Goal: Transaction & Acquisition: Subscribe to service/newsletter

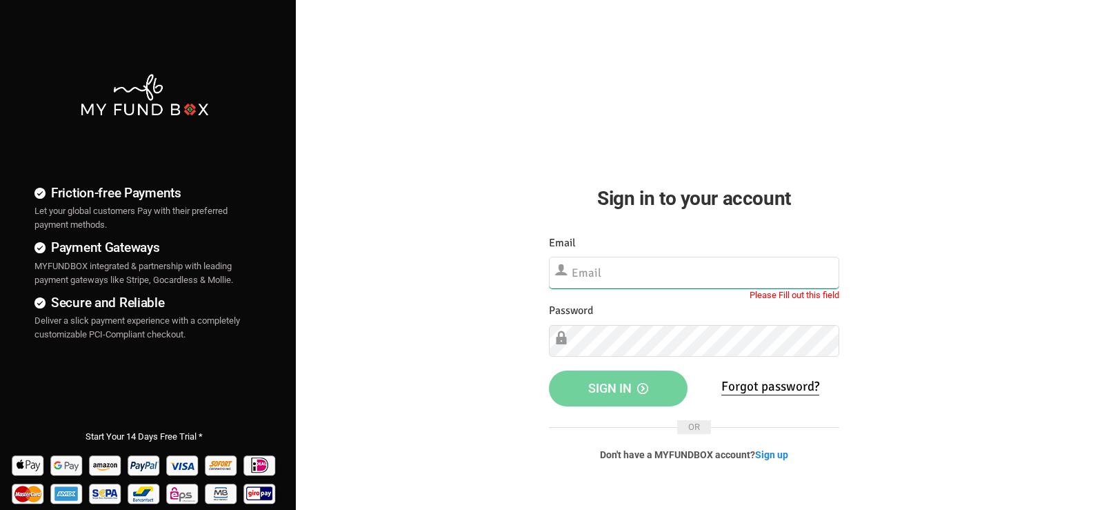
click at [621, 279] on input "text" at bounding box center [694, 273] width 291 height 32
type input "[EMAIL_ADDRESS][DOMAIN_NAME]"
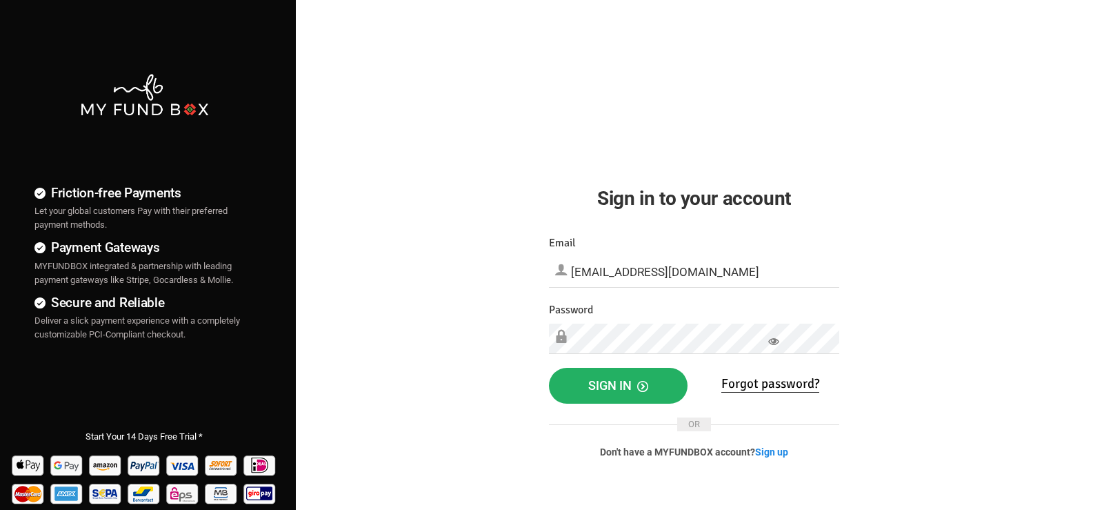
click at [606, 391] on span "Sign in" at bounding box center [618, 385] width 60 height 14
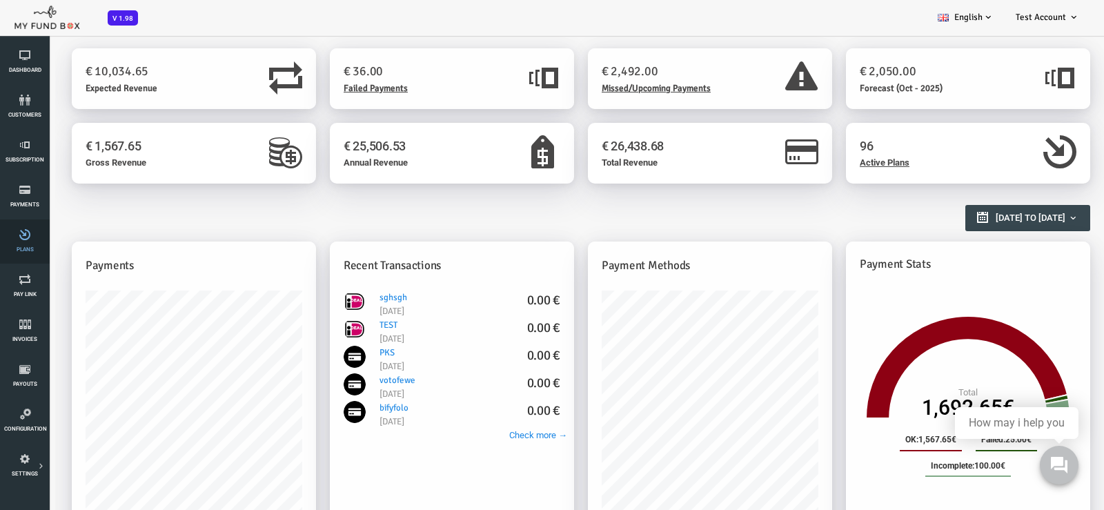
click at [33, 242] on link "Plans" at bounding box center [24, 241] width 41 height 44
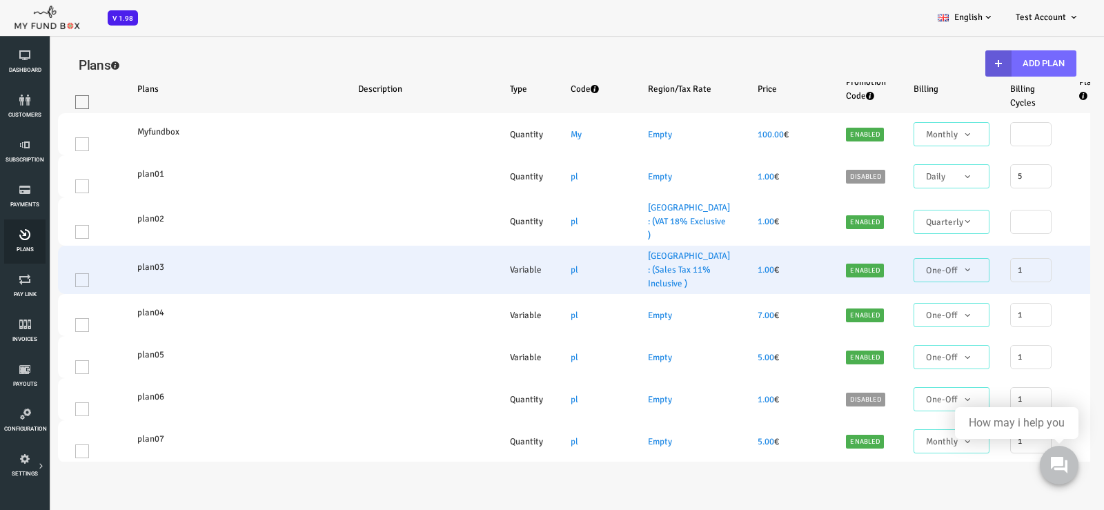
select select "100"
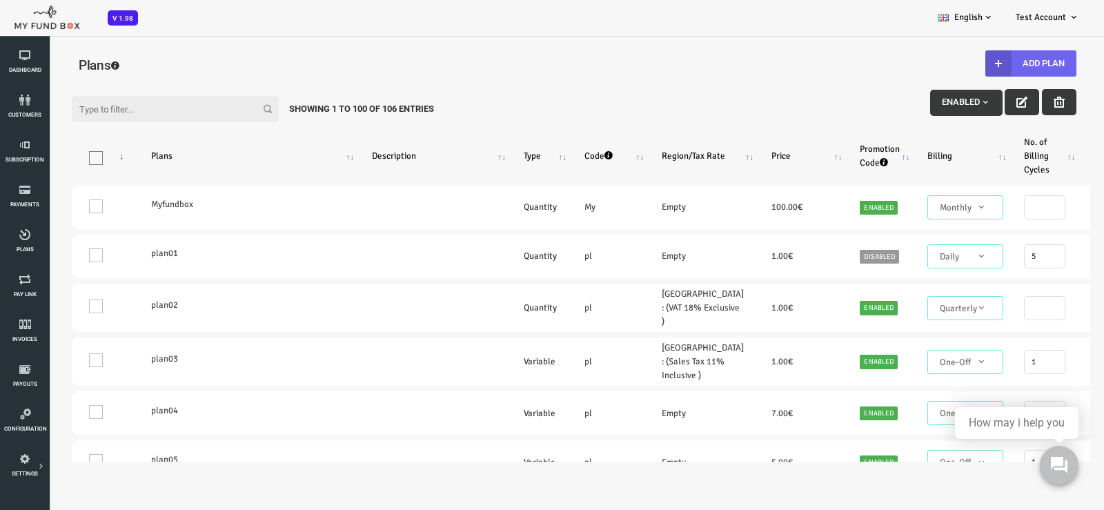
click at [980, 66] on button "Add Plan" at bounding box center [986, 63] width 91 height 26
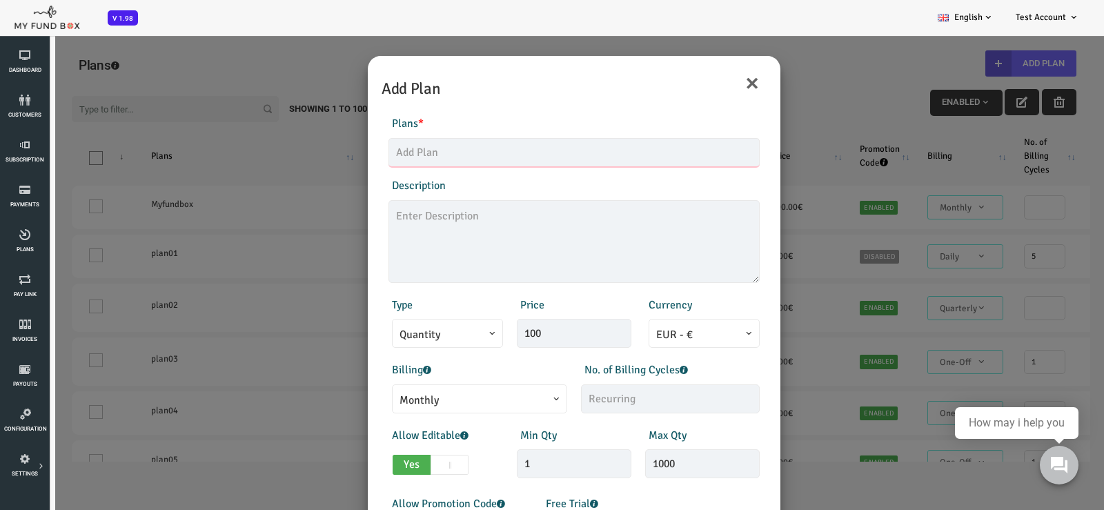
click at [430, 161] on input "text" at bounding box center [529, 152] width 371 height 29
type input "MFT Education Video"
click at [453, 221] on textarea at bounding box center [529, 241] width 371 height 83
type textarea "T"
type textarea "Student Training Video"
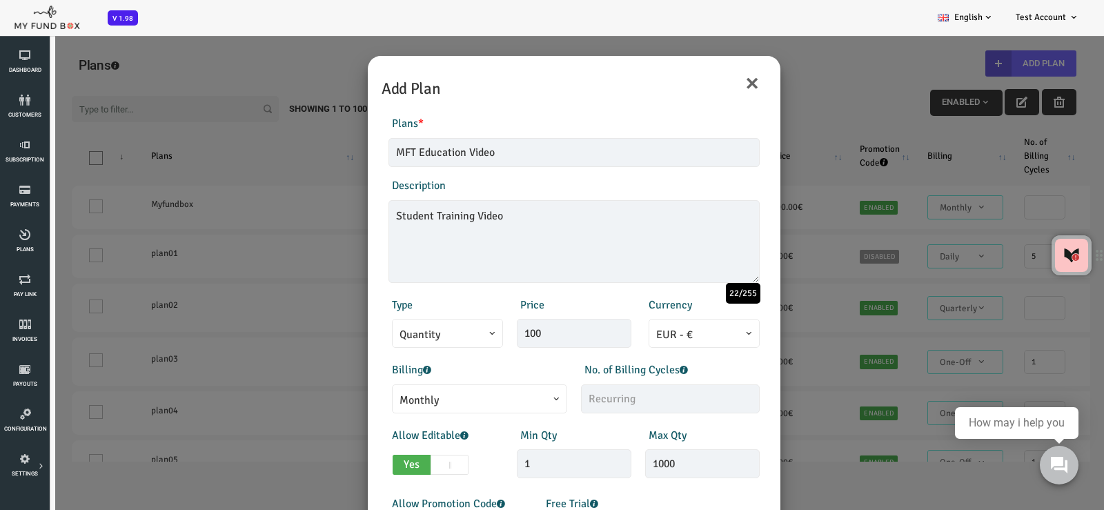
click at [441, 336] on span "Quantity" at bounding box center [403, 334] width 96 height 17
click at [692, 332] on span "EUR - €" at bounding box center [660, 334] width 96 height 17
click at [439, 327] on span "Quantity" at bounding box center [403, 334] width 96 height 17
click at [355, 344] on span at bounding box center [355, 344] width 0 height 0
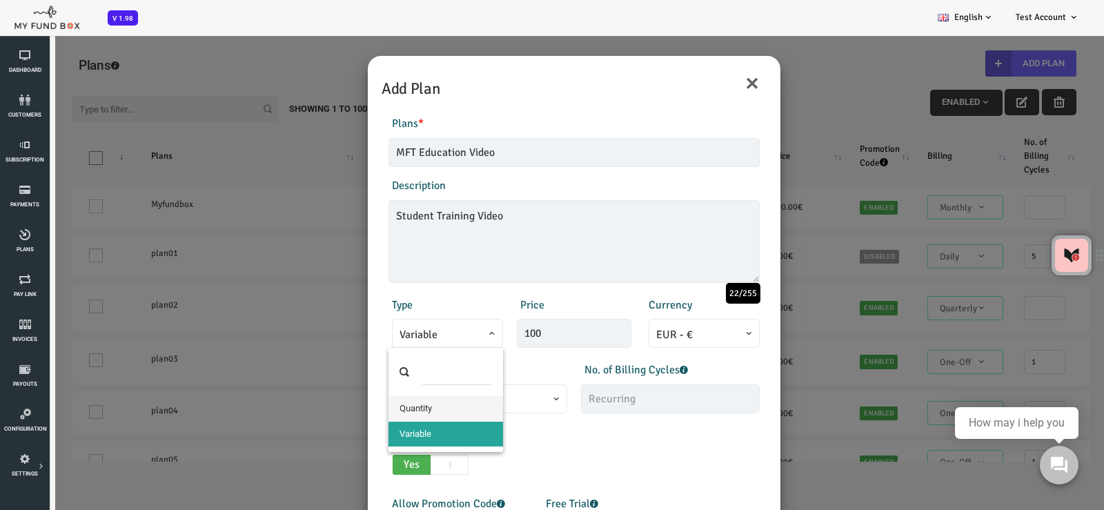
select select "1"
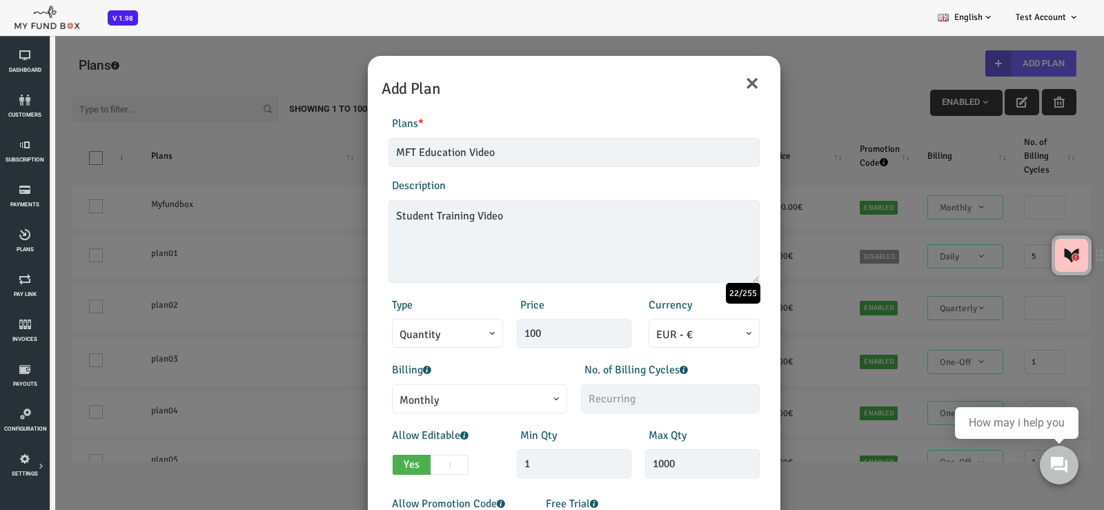
scroll to position [115, 0]
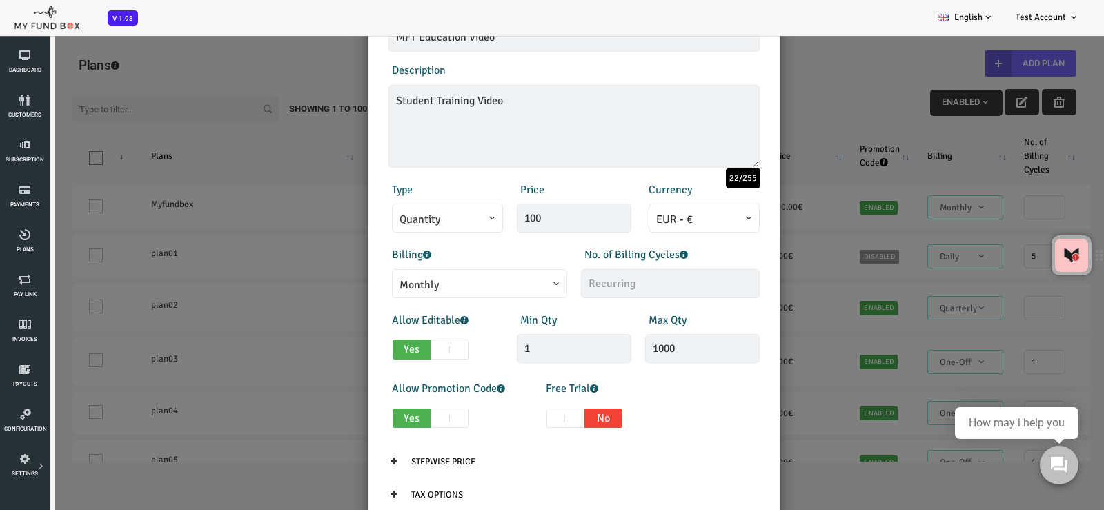
click at [503, 286] on span "Monthly" at bounding box center [435, 285] width 160 height 17
click at [603, 277] on input "text" at bounding box center [626, 283] width 179 height 29
drag, startPoint x: 565, startPoint y: 286, endPoint x: 359, endPoint y: 284, distance: 206.3
click at [359, 284] on div "Billing Monthly One-Off Annual Quarterly Half Yearly Daily Weekly Monthly No. o…" at bounding box center [529, 272] width 385 height 52
type input "6"
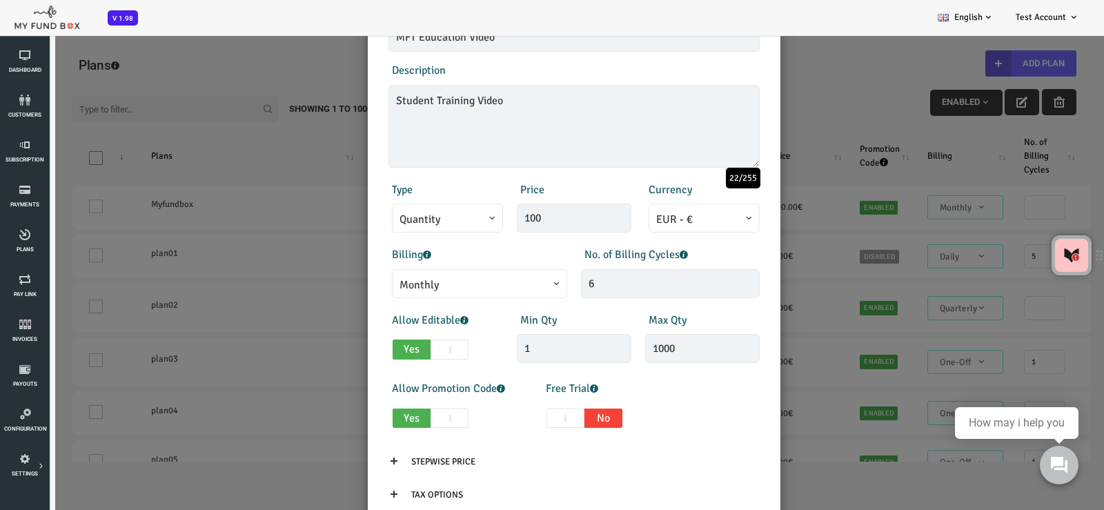
click at [701, 247] on div "No. of Billing Cycles 6" at bounding box center [626, 272] width 192 height 52
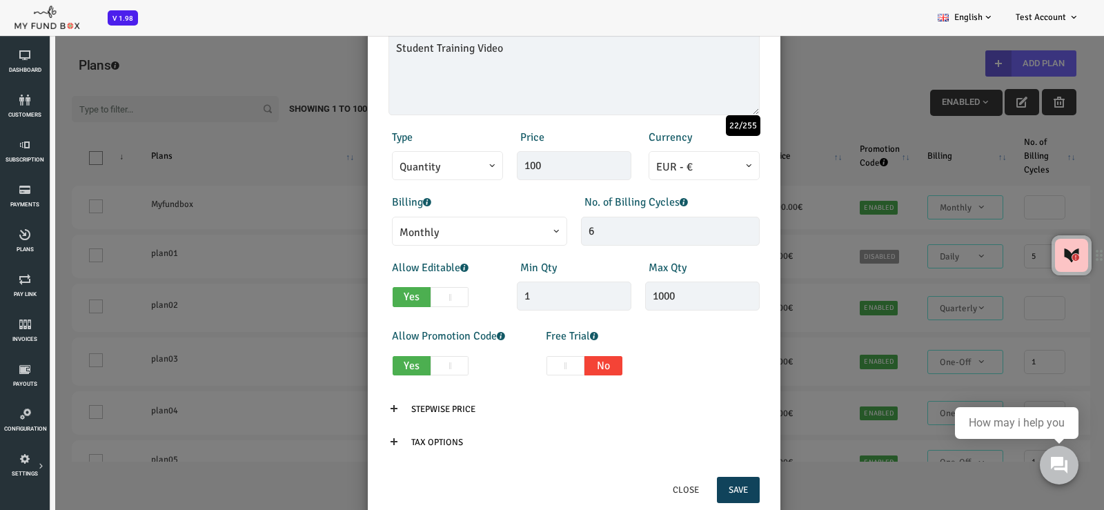
scroll to position [168, 0]
click at [413, 294] on span at bounding box center [405, 296] width 38 height 20
click at [357, 294] on input "Yes No" at bounding box center [352, 293] width 9 height 9
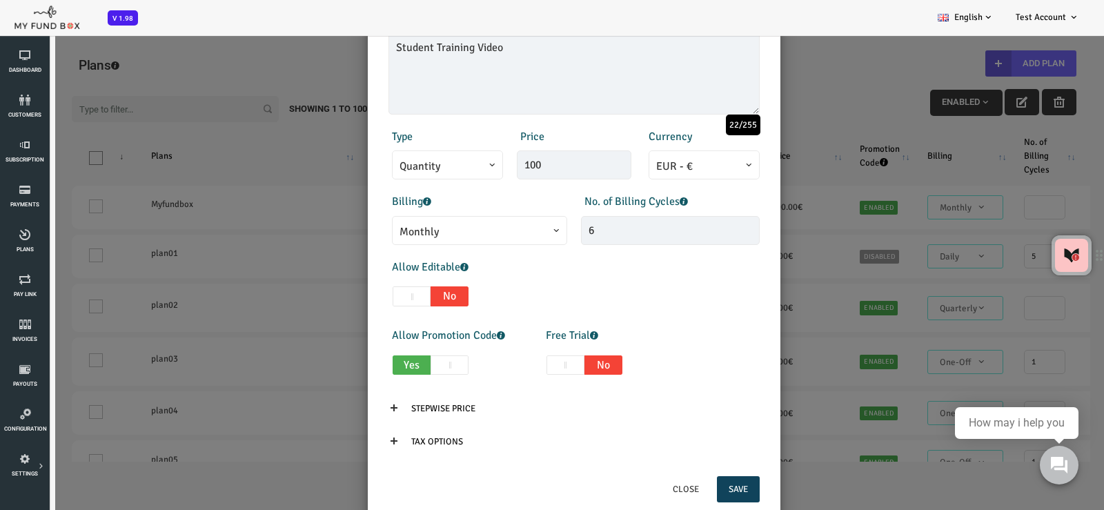
click at [370, 297] on span at bounding box center [367, 296] width 38 height 20
click at [319, 297] on input "Yes No" at bounding box center [314, 293] width 9 height 9
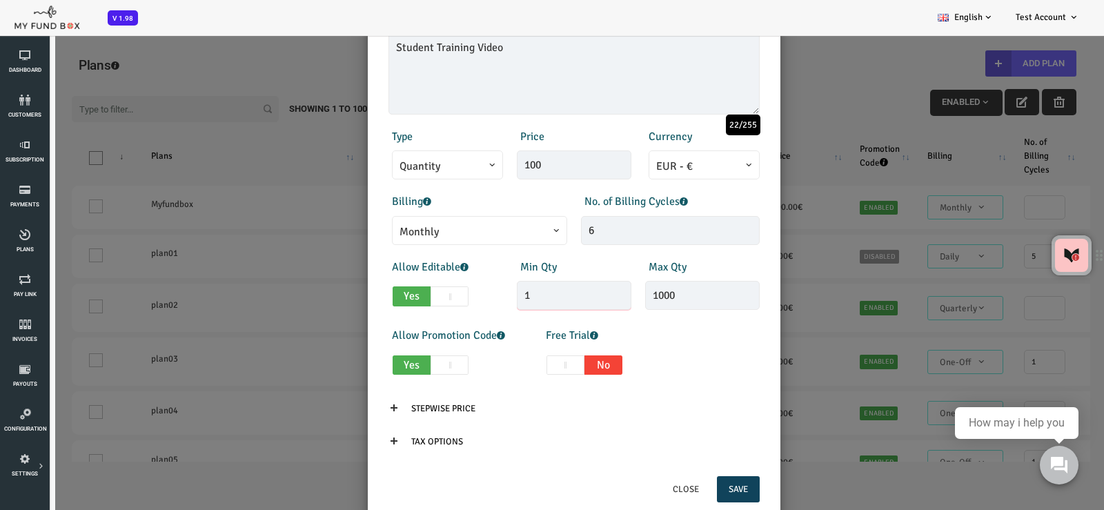
drag, startPoint x: 504, startPoint y: 294, endPoint x: 687, endPoint y: 302, distance: 183.0
click at [448, 301] on div "Allow Editable Yes No Min Qty 1 Invalid min qty Max Qty 1000 Invalid max qty" at bounding box center [529, 286] width 385 height 55
drag, startPoint x: 655, startPoint y: 300, endPoint x: 550, endPoint y: 301, distance: 105.6
click at [550, 301] on div "Allow Editable Yes No Min Qty 1 Invalid min qty Max Qty 1000 Invalid max qty" at bounding box center [529, 286] width 385 height 55
click at [513, 301] on input "1" at bounding box center [530, 295] width 115 height 29
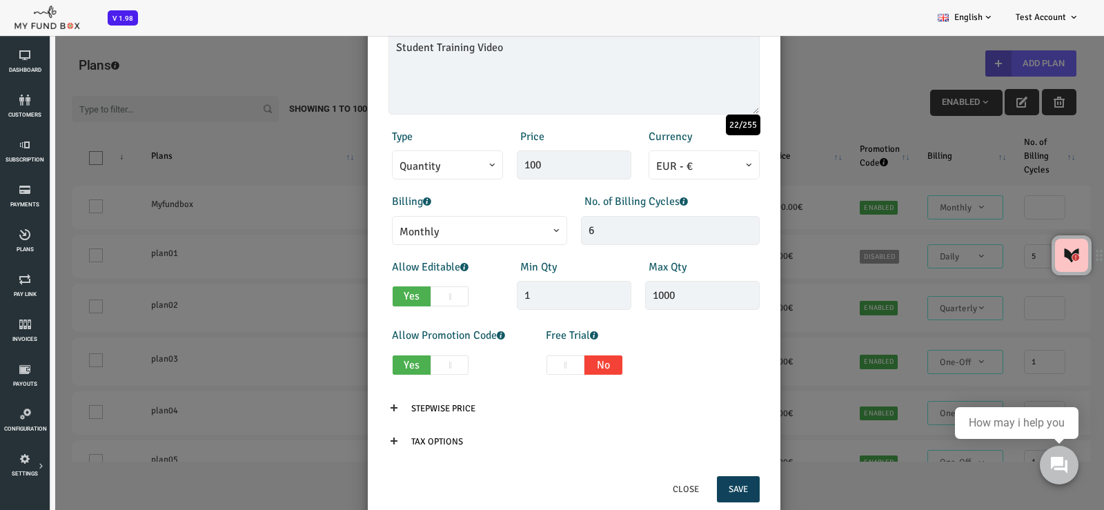
click at [408, 297] on span at bounding box center [405, 296] width 38 height 20
click at [357, 297] on input "Yes No" at bounding box center [352, 293] width 9 height 9
checkbox input "false"
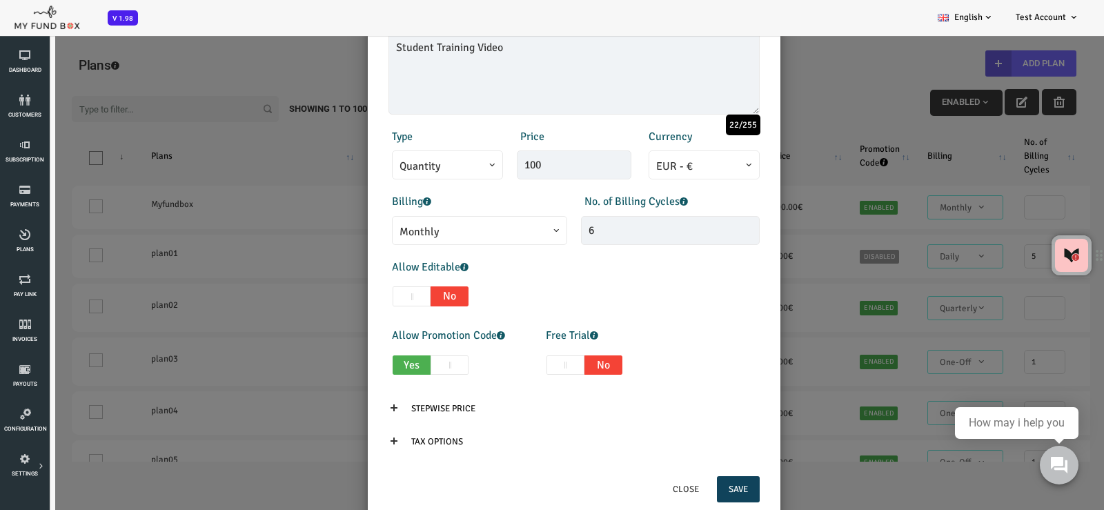
scroll to position [39, 0]
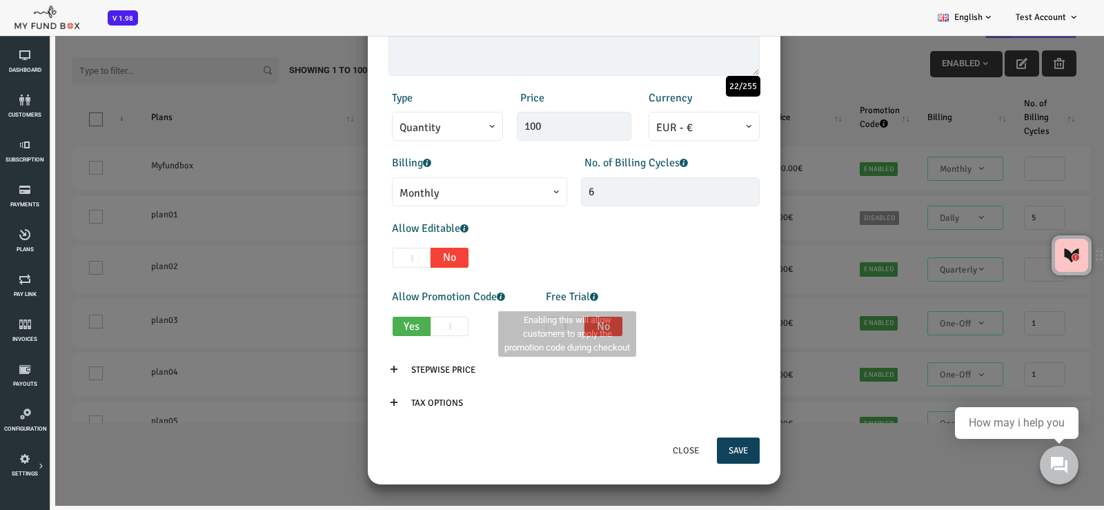
click at [415, 326] on span at bounding box center [405, 327] width 38 height 20
click at [357, 326] on input "Yes No" at bounding box center [352, 323] width 9 height 9
checkbox input "false"
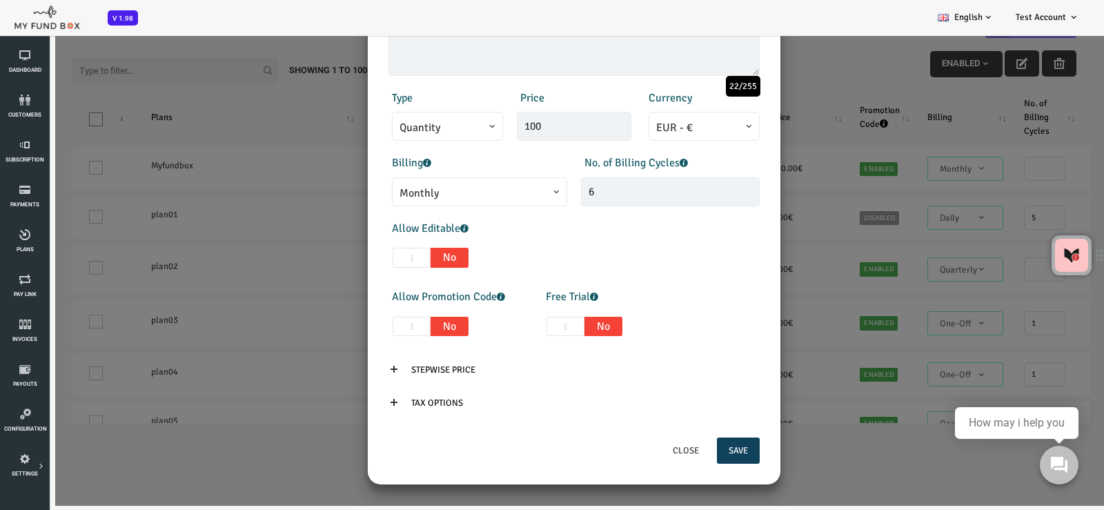
click at [349, 368] on icon at bounding box center [349, 369] width 11 height 11
click at [351, 368] on icon at bounding box center [349, 369] width 11 height 11
click at [393, 367] on input "Stepwise Price" at bounding box center [399, 370] width 88 height 26
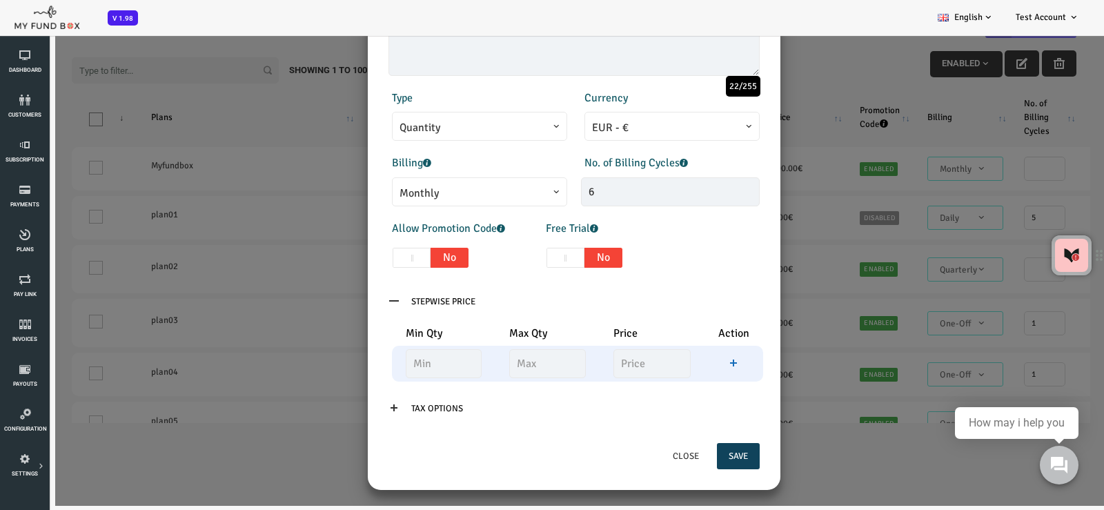
click at [694, 364] on icon at bounding box center [689, 362] width 11 height 11
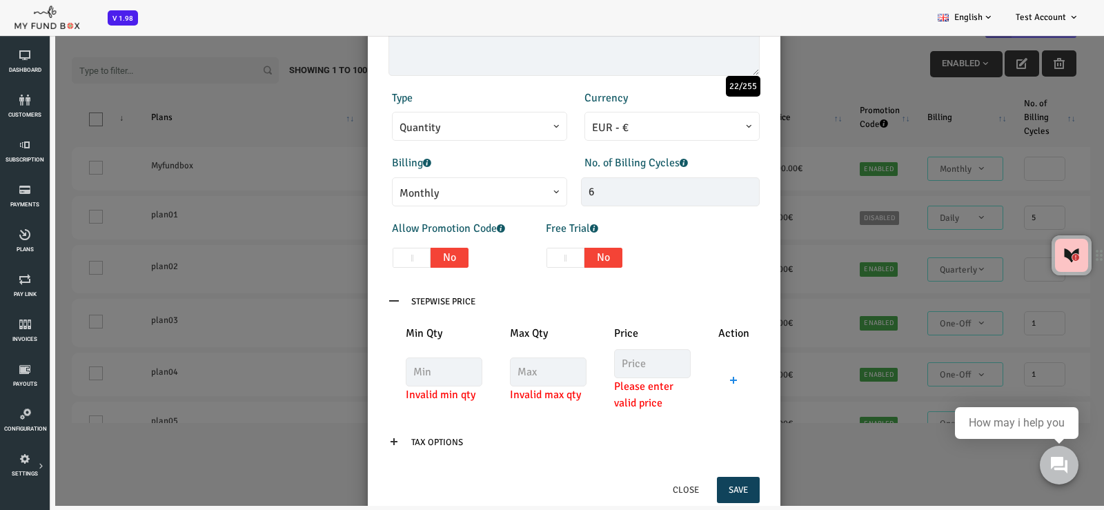
click at [348, 298] on icon at bounding box center [349, 300] width 11 height 11
click at [350, 301] on icon at bounding box center [349, 300] width 11 height 11
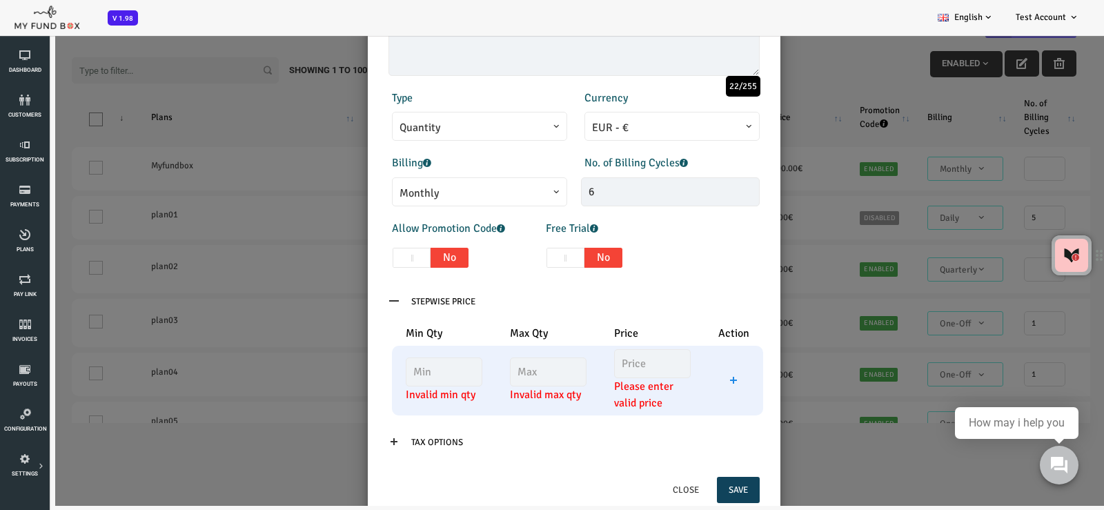
scroll to position [208, 0]
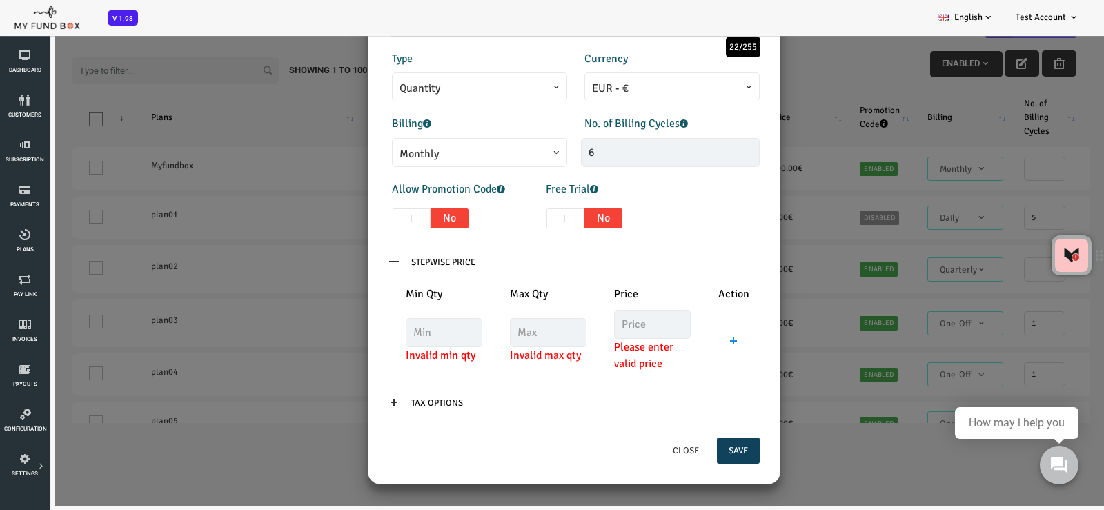
click at [350, 407] on icon at bounding box center [349, 402] width 11 height 11
click at [354, 402] on icon at bounding box center [349, 402] width 11 height 11
click at [349, 264] on icon at bounding box center [349, 261] width 11 height 11
click at [349, 260] on icon at bounding box center [349, 261] width 11 height 11
click at [348, 403] on icon at bounding box center [349, 402] width 11 height 11
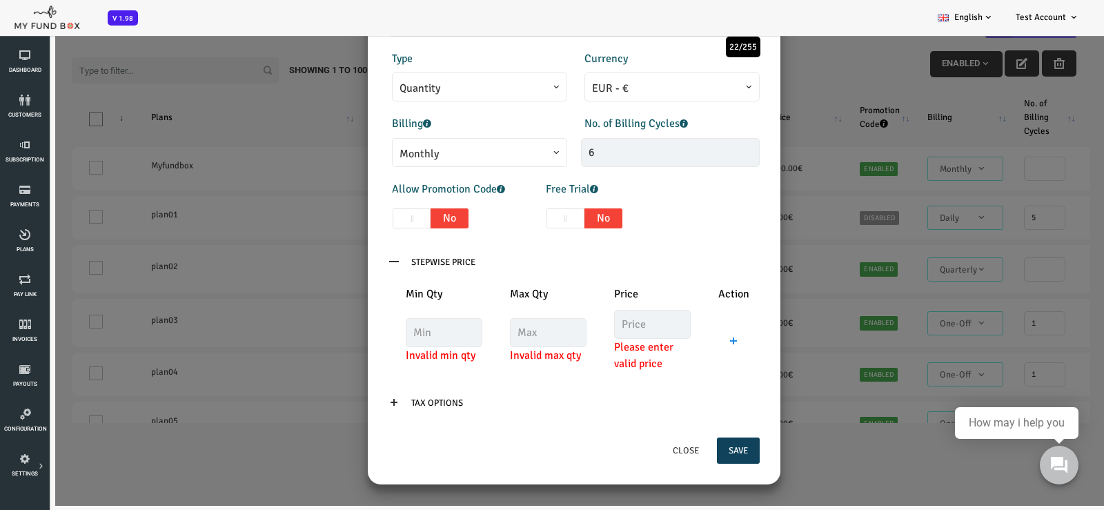
click at [348, 259] on icon at bounding box center [349, 261] width 11 height 11
click at [428, 262] on input "Stepwise Price" at bounding box center [399, 262] width 88 height 26
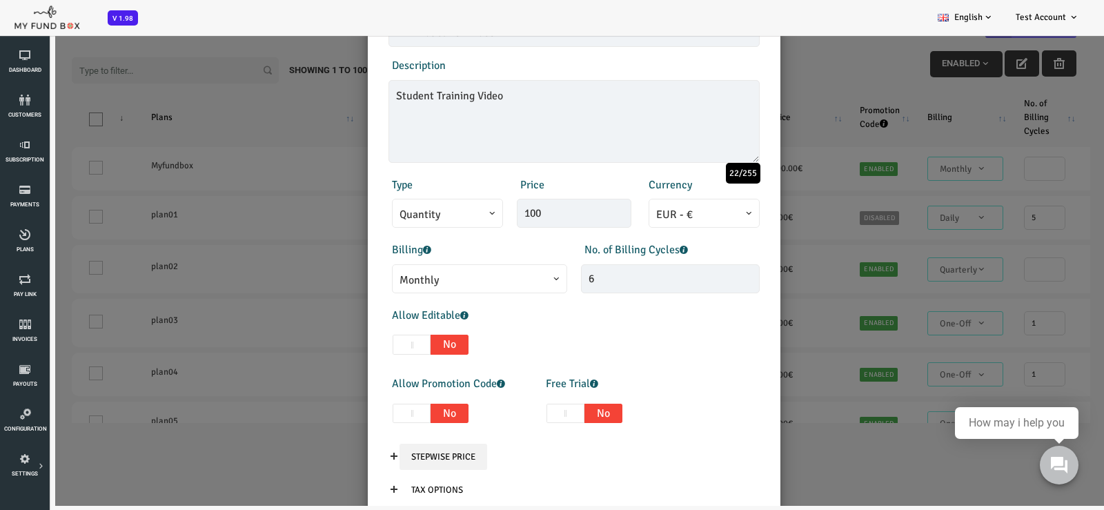
scroll to position [168, 0]
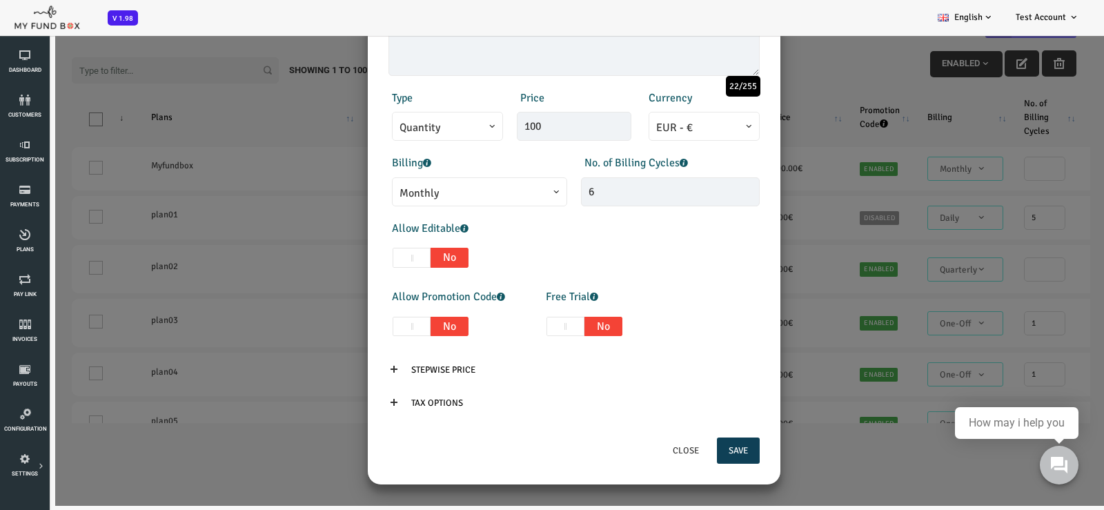
click at [706, 446] on button "Save" at bounding box center [694, 450] width 43 height 26
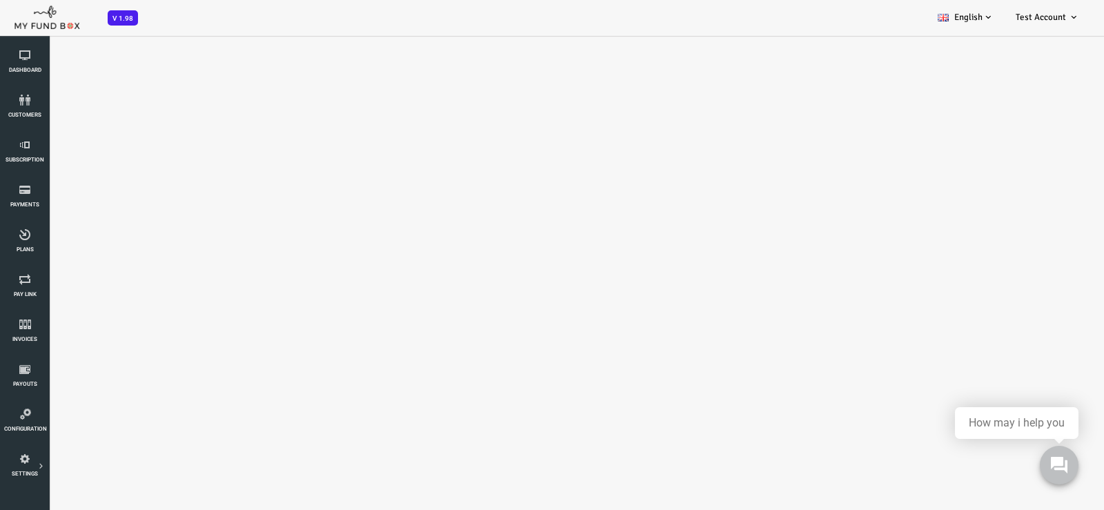
select select "100"
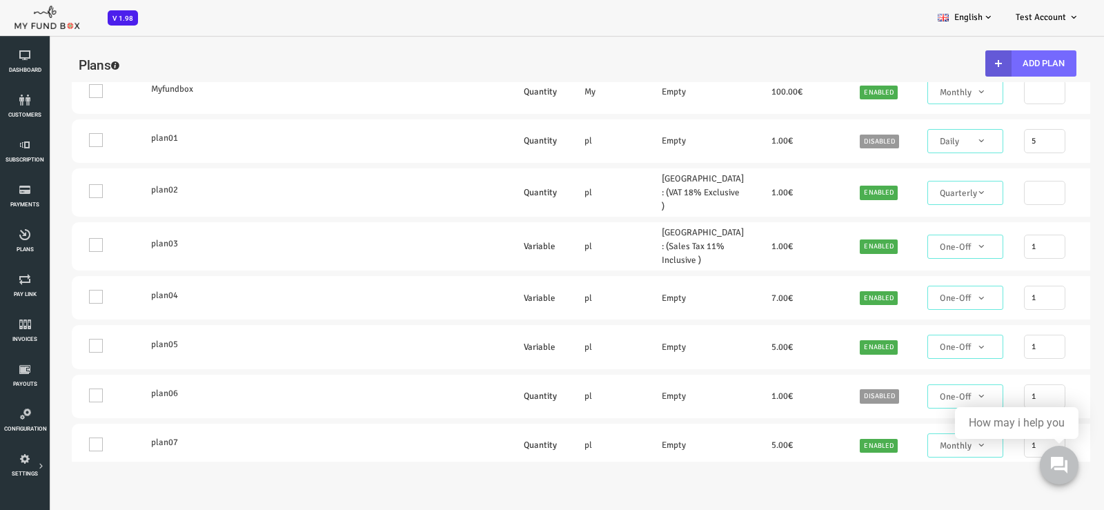
scroll to position [0, 0]
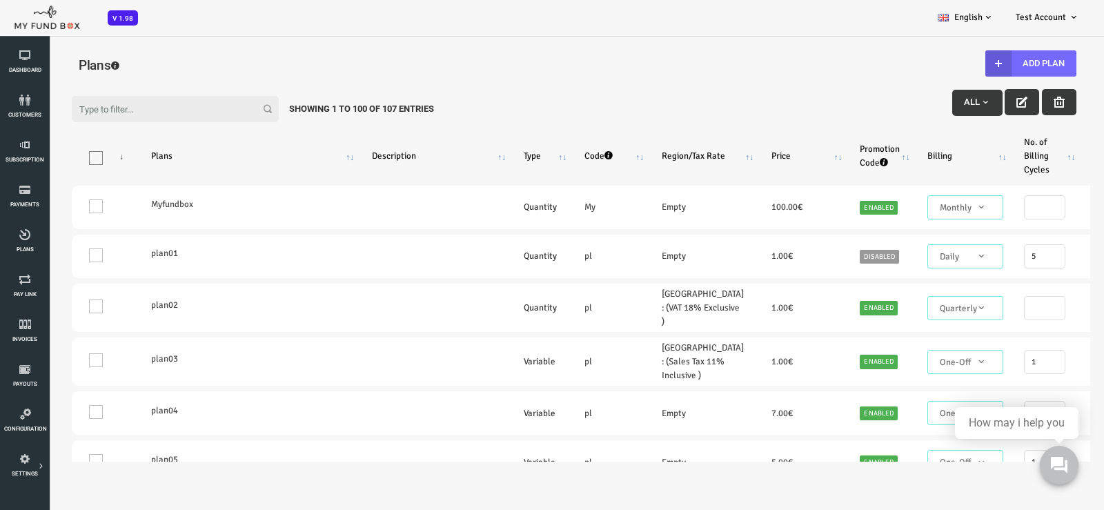
click at [121, 100] on input "Filter:" at bounding box center [131, 109] width 207 height 26
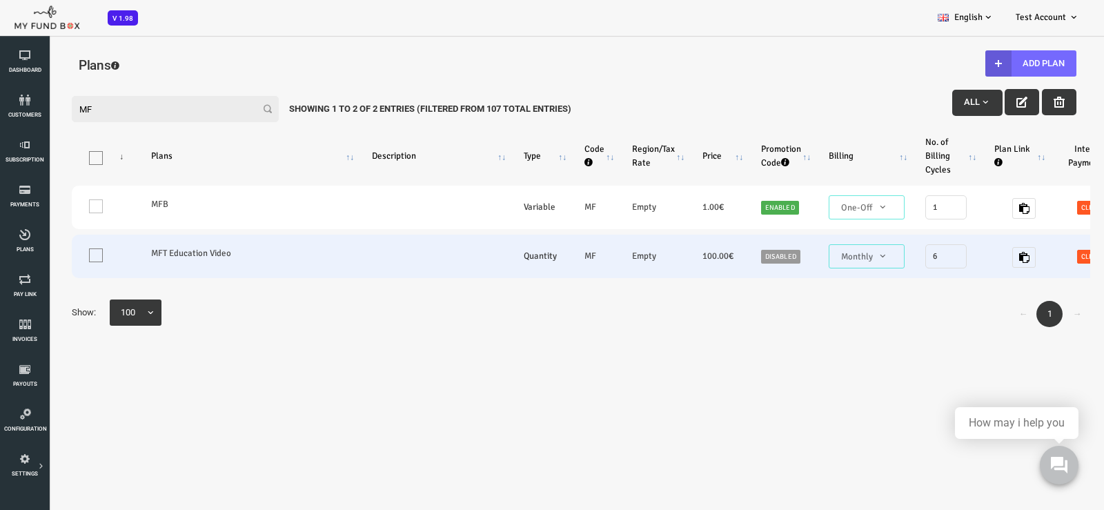
type input "MF"
click at [728, 257] on link "Disabled" at bounding box center [736, 257] width 39 height 14
click at [726, 257] on link "Disabled" at bounding box center [736, 257] width 39 height 14
click at [728, 257] on link "Disabled" at bounding box center [736, 257] width 39 height 14
click at [51, 257] on span at bounding box center [52, 255] width 14 height 14
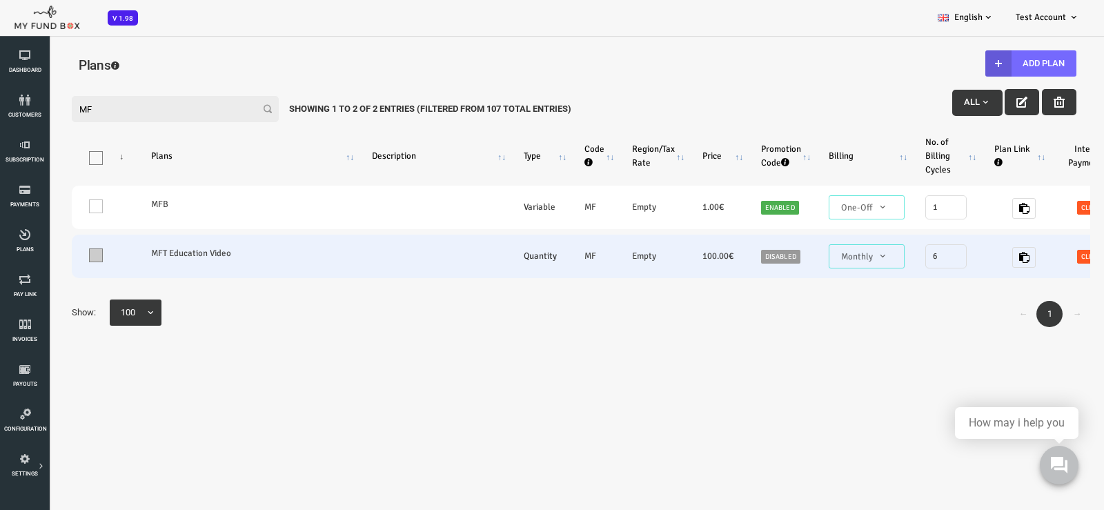
click at [69, 258] on input "One" at bounding box center [69, 258] width 0 height 0
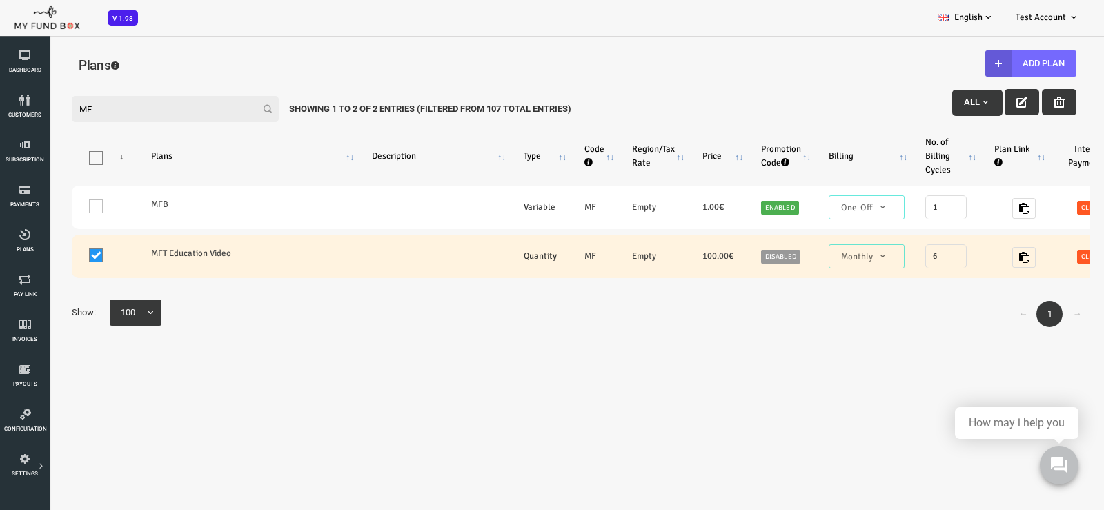
click at [732, 256] on link "Disabled" at bounding box center [736, 257] width 39 height 14
click at [1036, 313] on link "→" at bounding box center [1033, 314] width 26 height 26
click at [813, 261] on span "Monthly" at bounding box center [822, 257] width 65 height 14
click at [741, 257] on link "Disabled" at bounding box center [736, 257] width 39 height 14
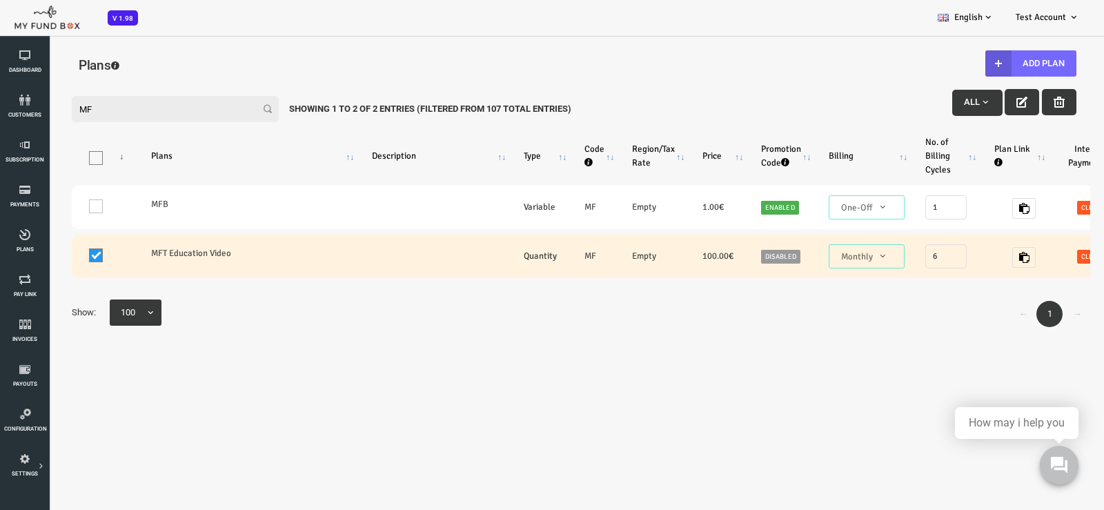
click at [166, 253] on label "MFT Education Video" at bounding box center [203, 253] width 193 height 14
click at [97, 110] on input "MF" at bounding box center [131, 109] width 207 height 26
click at [975, 102] on icon "button" at bounding box center [977, 102] width 11 height 11
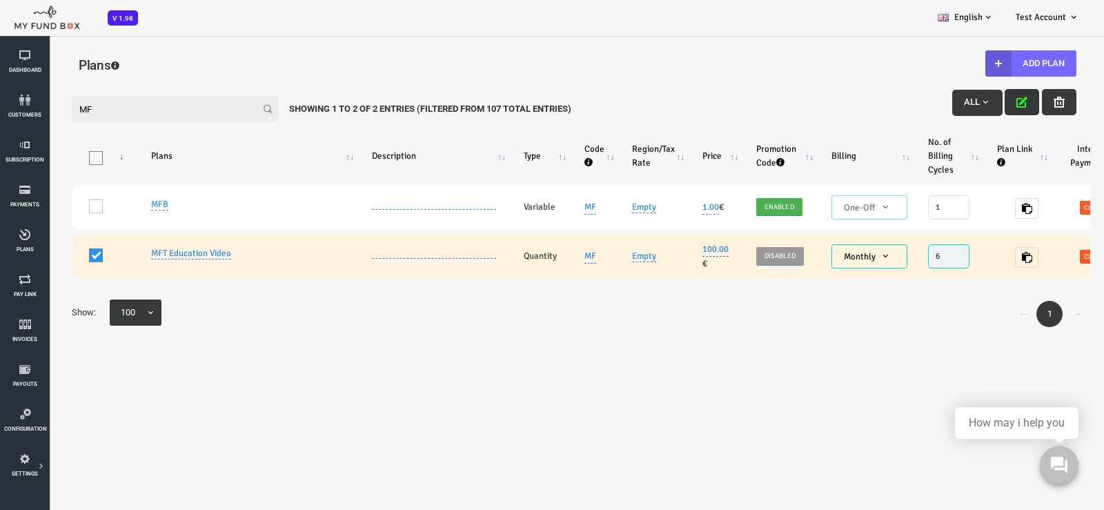
click at [733, 255] on span "Disabled" at bounding box center [735, 256] width 39 height 14
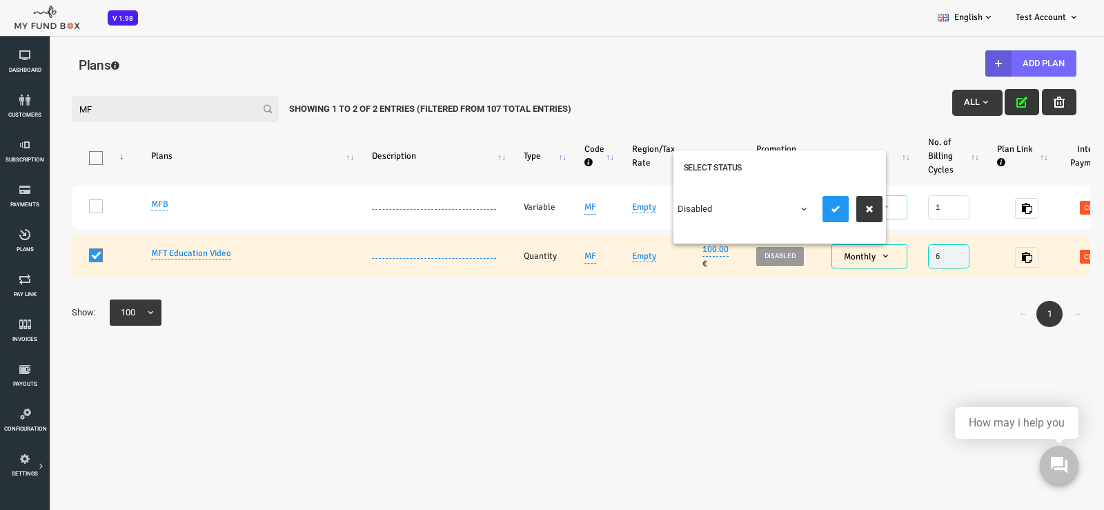
click at [633, 216] on span at bounding box center [633, 216] width 0 height 0
click at [791, 208] on icon "submit" at bounding box center [791, 209] width 11 height 11
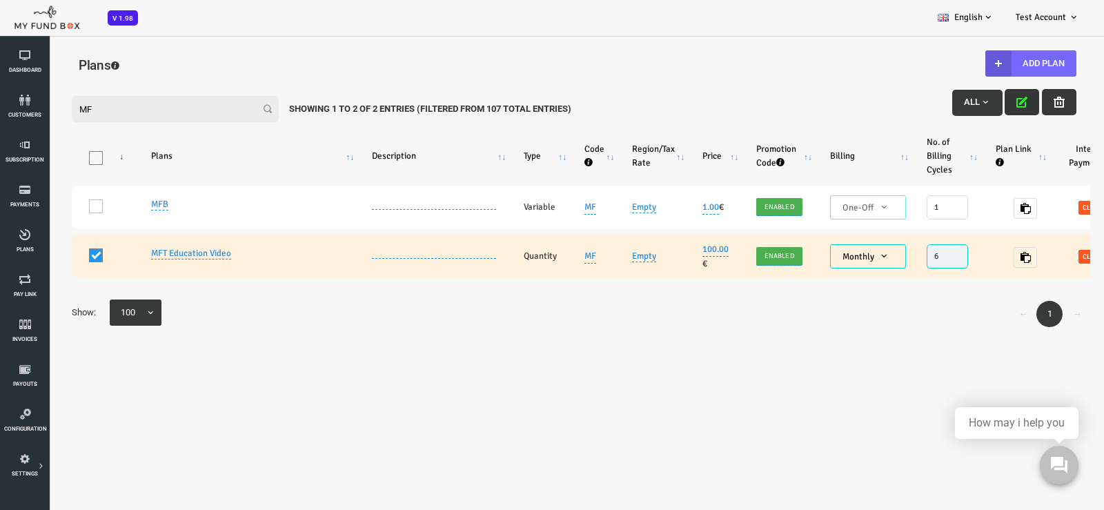
drag, startPoint x: 896, startPoint y: 257, endPoint x: 862, endPoint y: 257, distance: 33.8
click at [862, 257] on tr "One Invoice MFT Education Video Quantity MF Empty 100.00 € Enabled Monthly One-…" at bounding box center [623, 256] width 1191 height 43
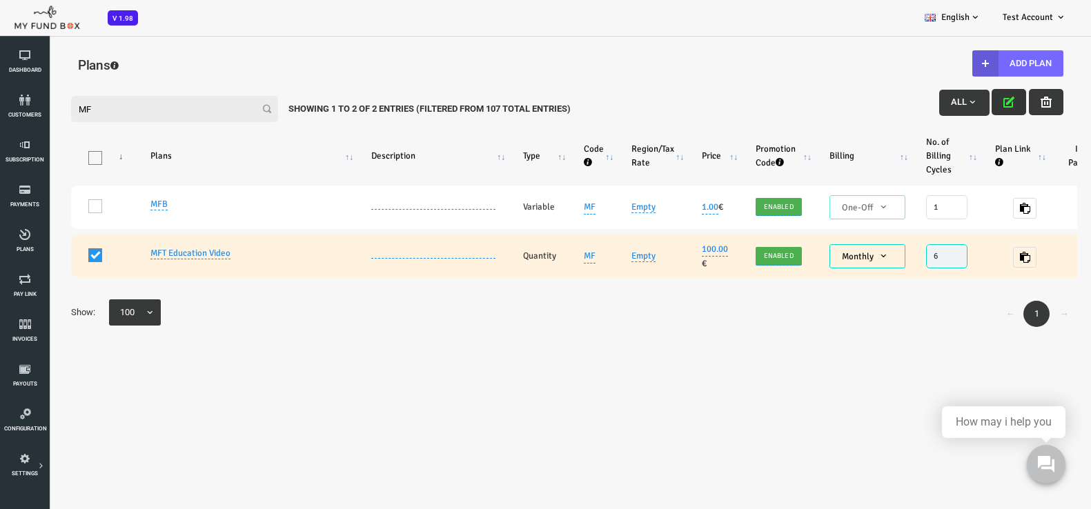
click at [816, 364] on div "Filter: MF All Showing 1 to 2 of 2 Entries (Filtered From 107 Total Entries) Pr…" at bounding box center [524, 271] width 1020 height 379
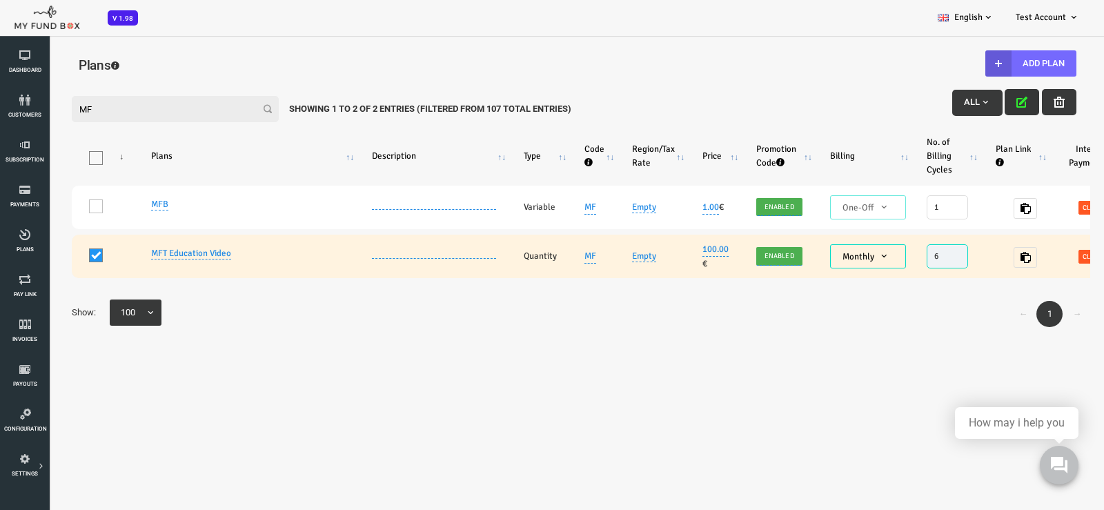
click at [1039, 257] on span "Click here" at bounding box center [1057, 257] width 46 height 14
type textarea "<iframe height="700px" width="100%" allowfullscreen="" frameborder="0" mozallow…"
type textarea "[URL][DOMAIN_NAME]"
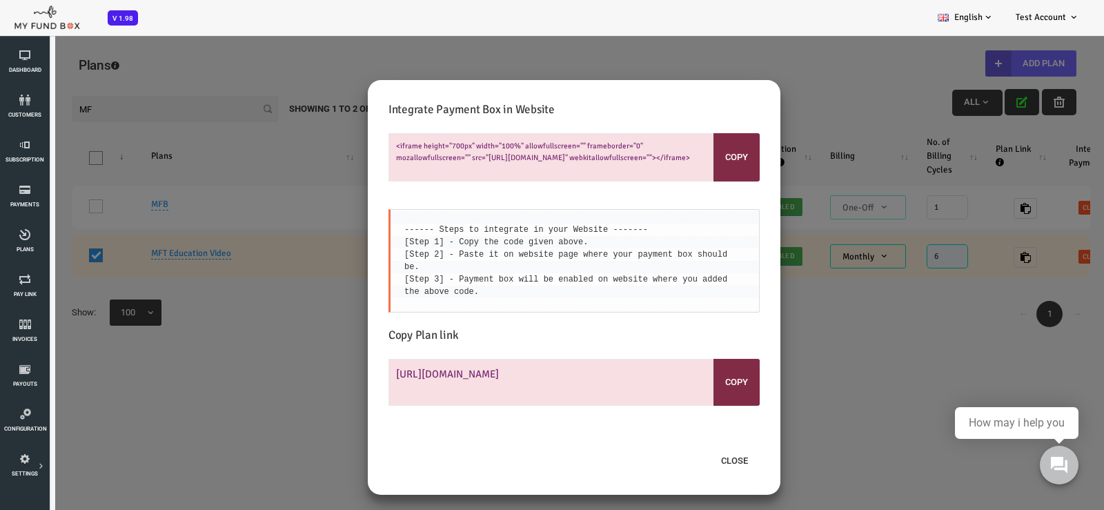
drag, startPoint x: 1094, startPoint y: 184, endPoint x: 1103, endPoint y: 373, distance: 189.2
drag, startPoint x: 353, startPoint y: 143, endPoint x: 670, endPoint y: 175, distance: 318.3
click at [670, 175] on div "<iframe height="700px" width="100%" allowfullscreen="" frameborder="0" mozallow…" at bounding box center [529, 157] width 371 height 48
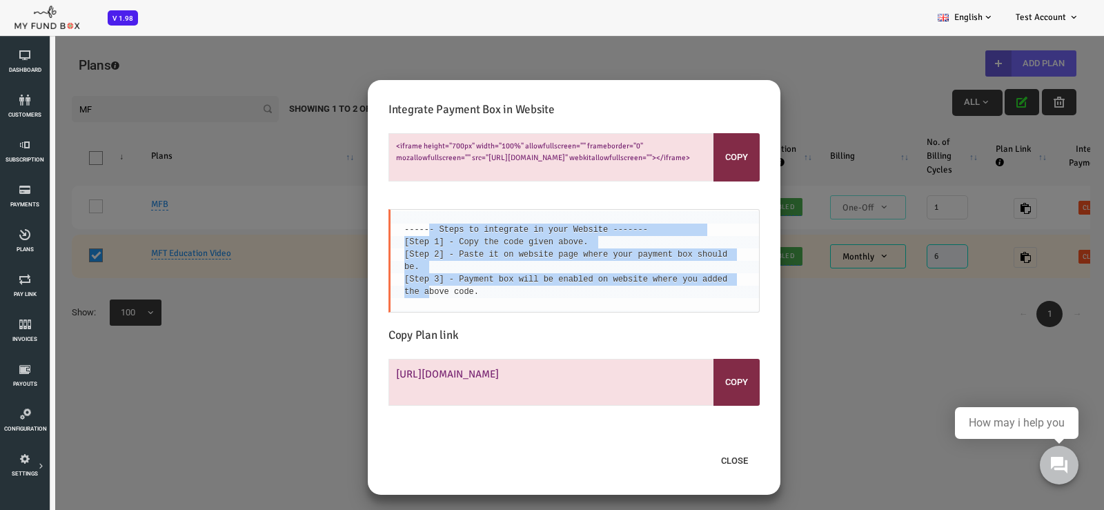
drag, startPoint x: 443, startPoint y: 239, endPoint x: 689, endPoint y: 265, distance: 247.7
click at [689, 265] on pre "------ Steps to integrate in your Website ------- [Step 1] - Copy the code give…" at bounding box center [529, 260] width 371 height 103
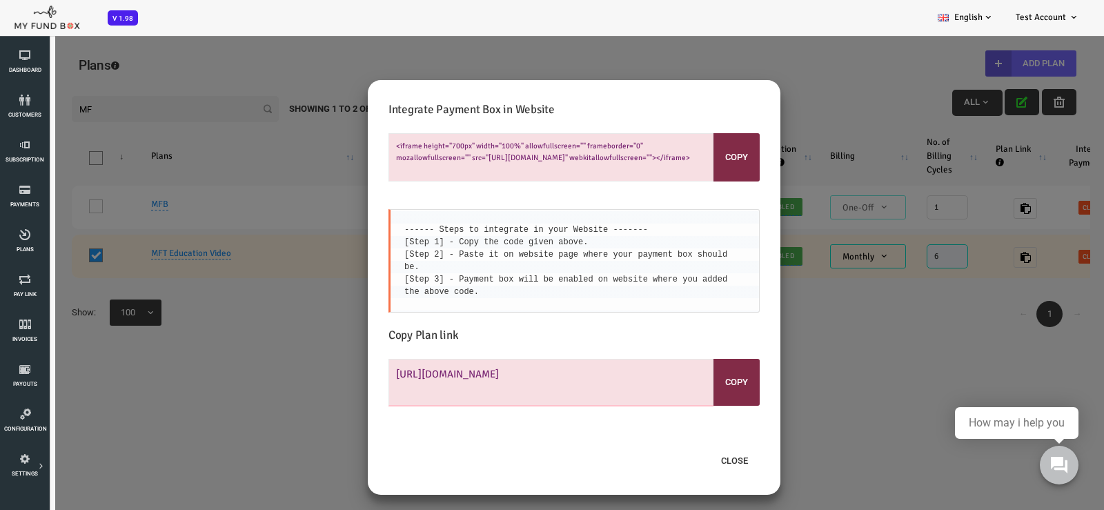
drag, startPoint x: 355, startPoint y: 360, endPoint x: 599, endPoint y: 383, distance: 244.6
click at [599, 383] on textarea "[URL][DOMAIN_NAME]" at bounding box center [506, 382] width 325 height 47
click at [543, 326] on h5 "Copy Plan link" at bounding box center [529, 335] width 371 height 18
drag, startPoint x: 568, startPoint y: 377, endPoint x: 346, endPoint y: 364, distance: 222.6
click at [346, 364] on textarea "[URL][DOMAIN_NAME]" at bounding box center [506, 382] width 325 height 47
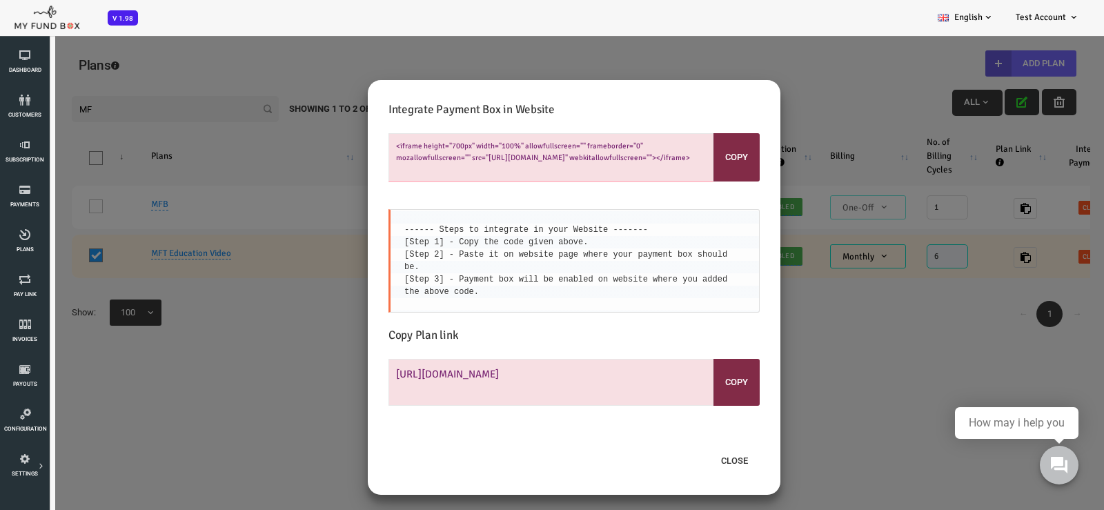
click at [470, 150] on textarea "<iframe height="700px" width="100%" allowfullscreen="" frameborder="0" mozallow…" at bounding box center [506, 157] width 325 height 48
click at [547, 359] on textarea "[URL][DOMAIN_NAME]" at bounding box center [506, 382] width 325 height 47
click at [693, 450] on button "Close" at bounding box center [690, 461] width 50 height 26
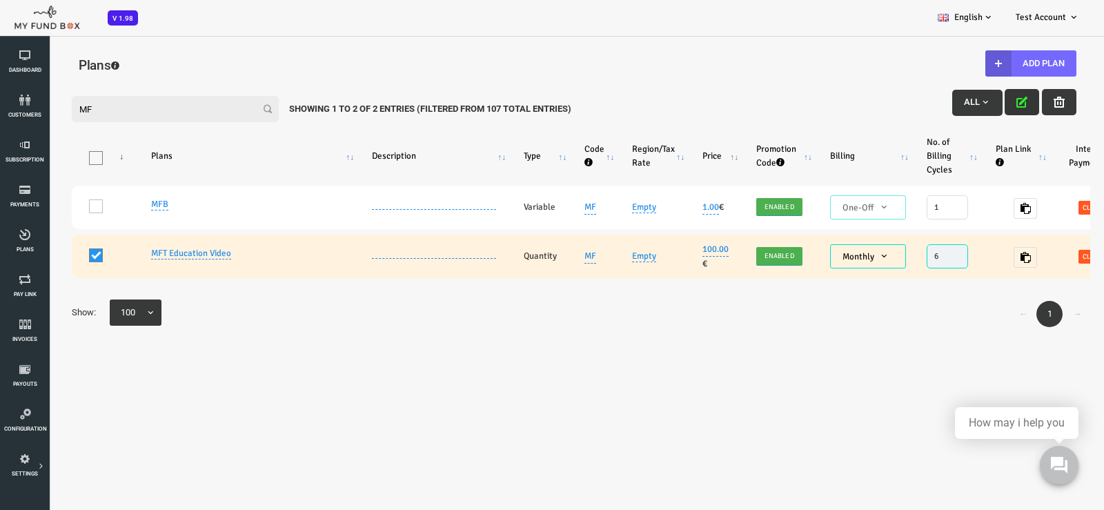
click at [948, 100] on button "All" at bounding box center [933, 103] width 50 height 26
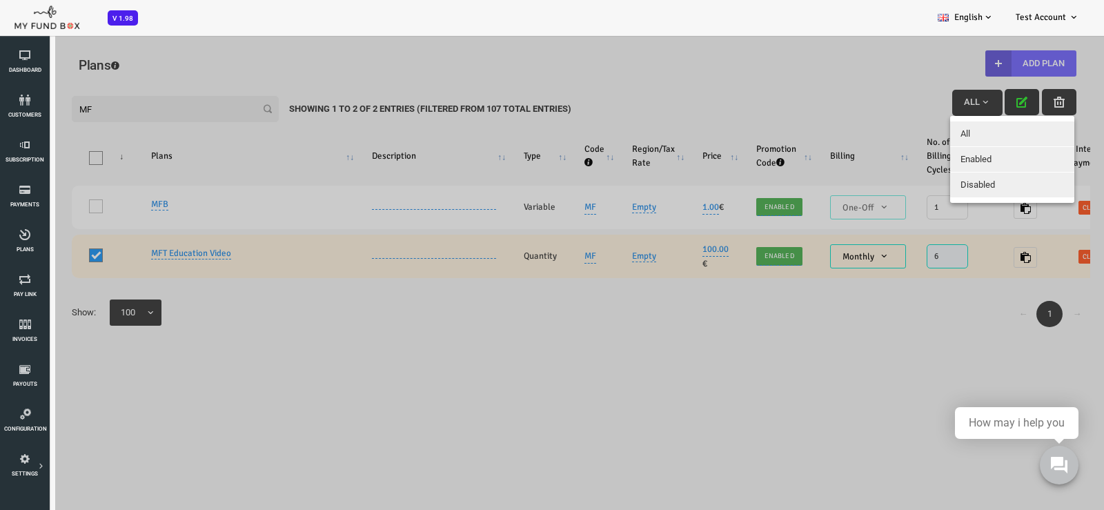
click at [695, 405] on div at bounding box center [530, 289] width 1060 height 510
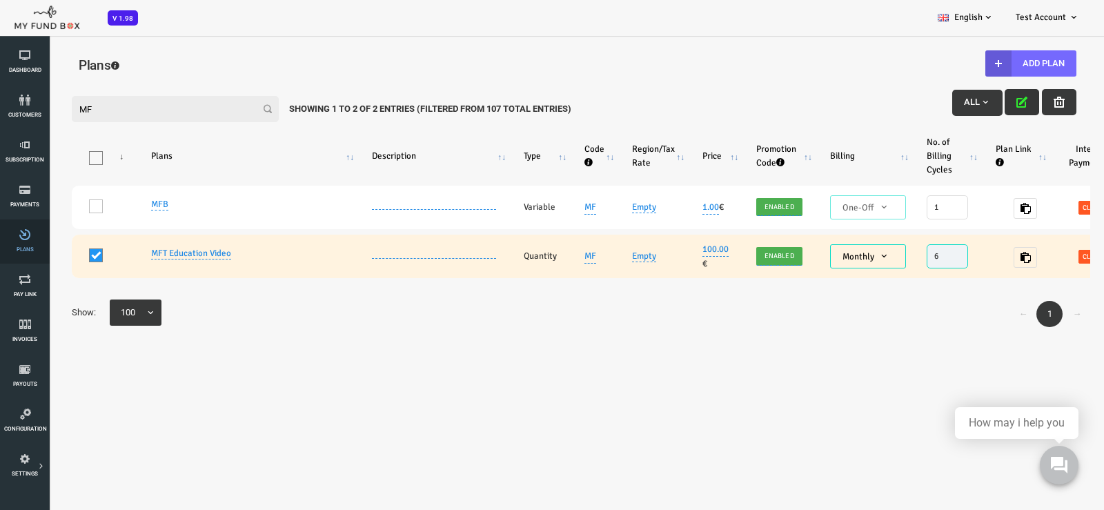
click at [0, 0] on span "Plans" at bounding box center [0, 0] width 0 height 0
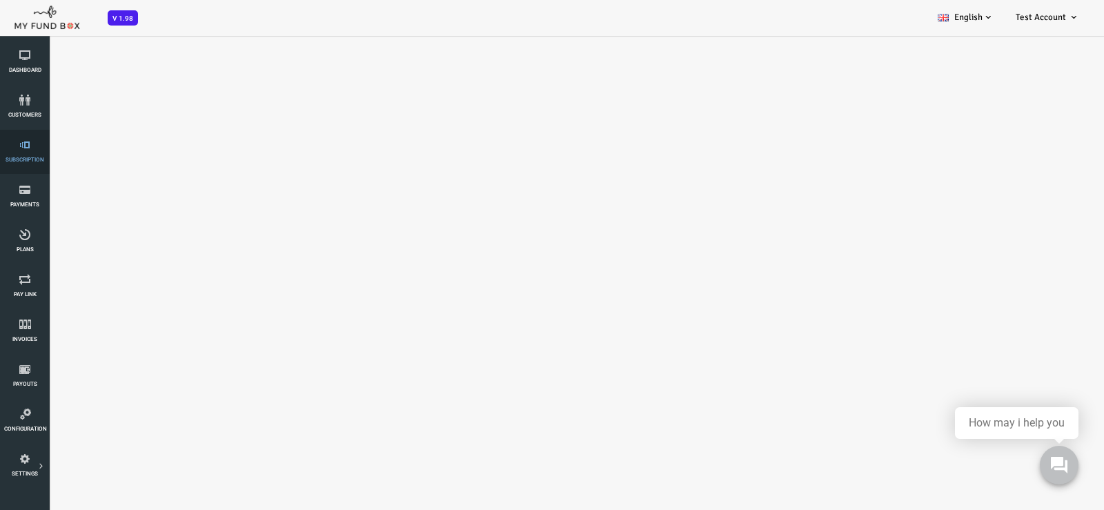
click at [0, 0] on span "Subscription" at bounding box center [0, 0] width 0 height 0
select select "100"
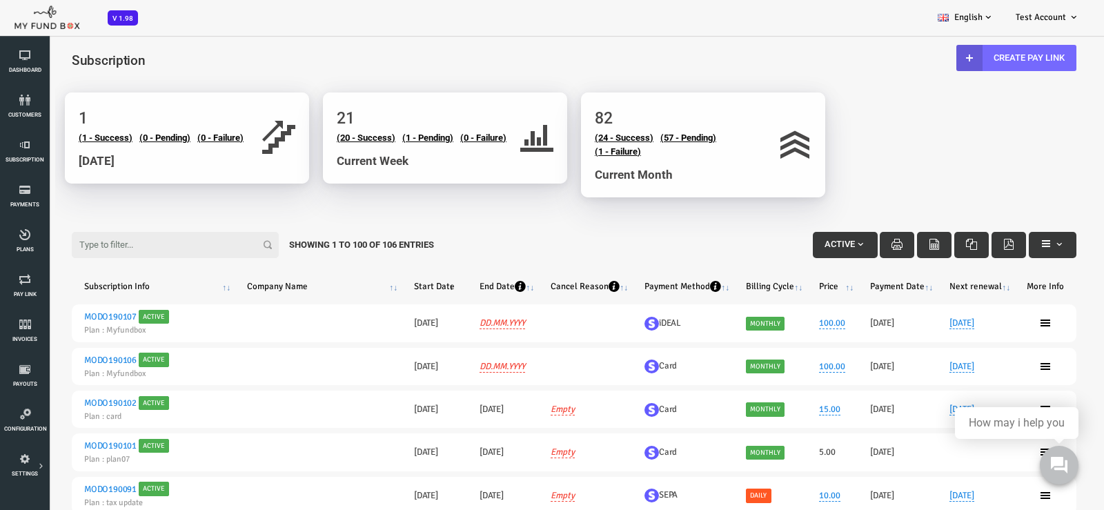
click at [126, 245] on input "Filter:" at bounding box center [131, 245] width 207 height 26
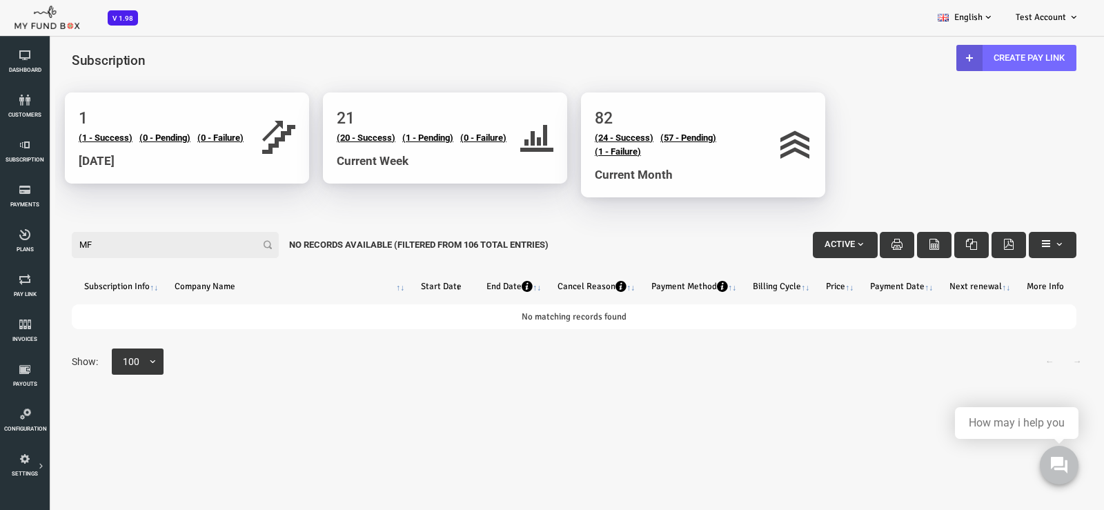
type input "M"
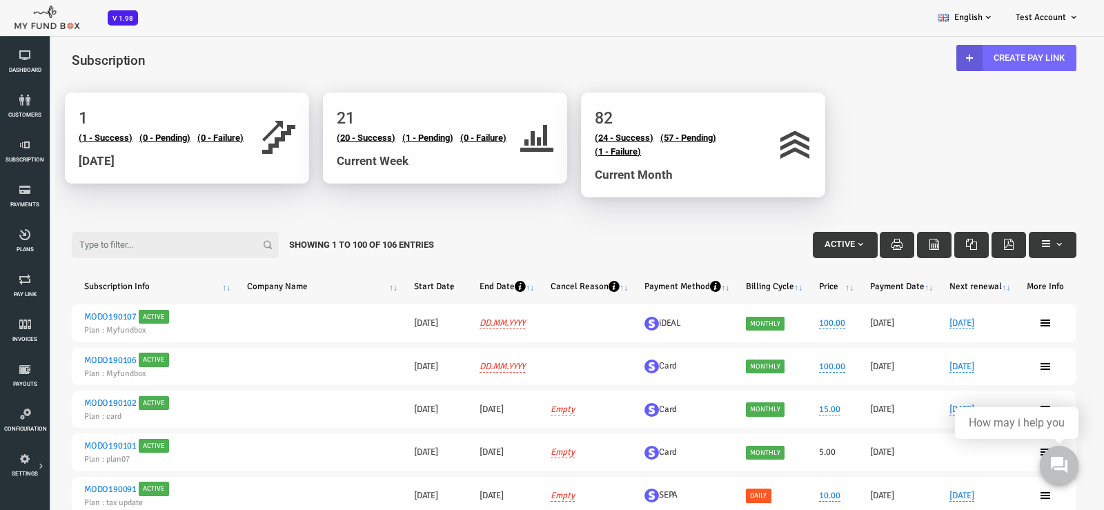
click at [816, 247] on span "button" at bounding box center [816, 244] width 11 height 11
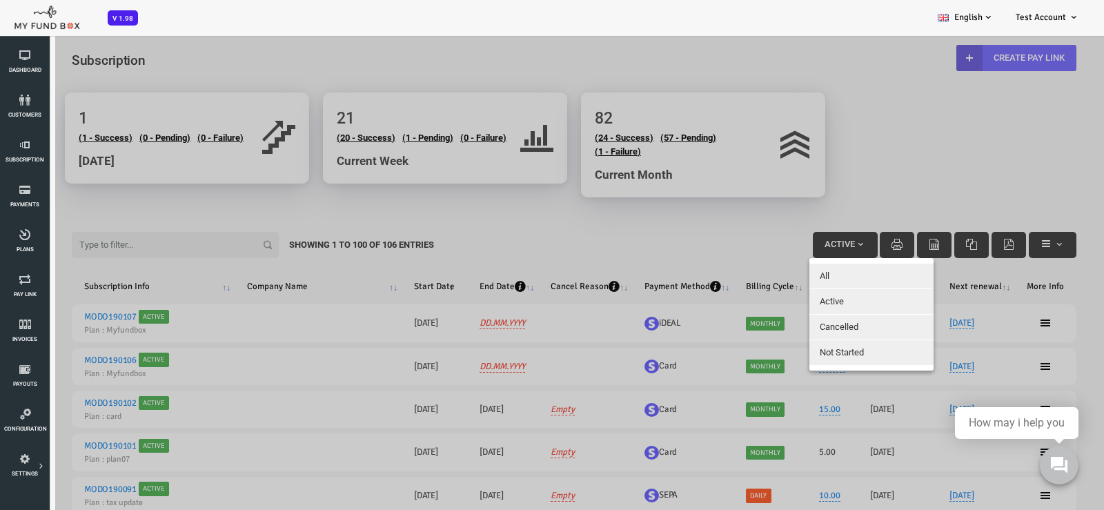
click at [869, 164] on div at bounding box center [530, 289] width 1060 height 510
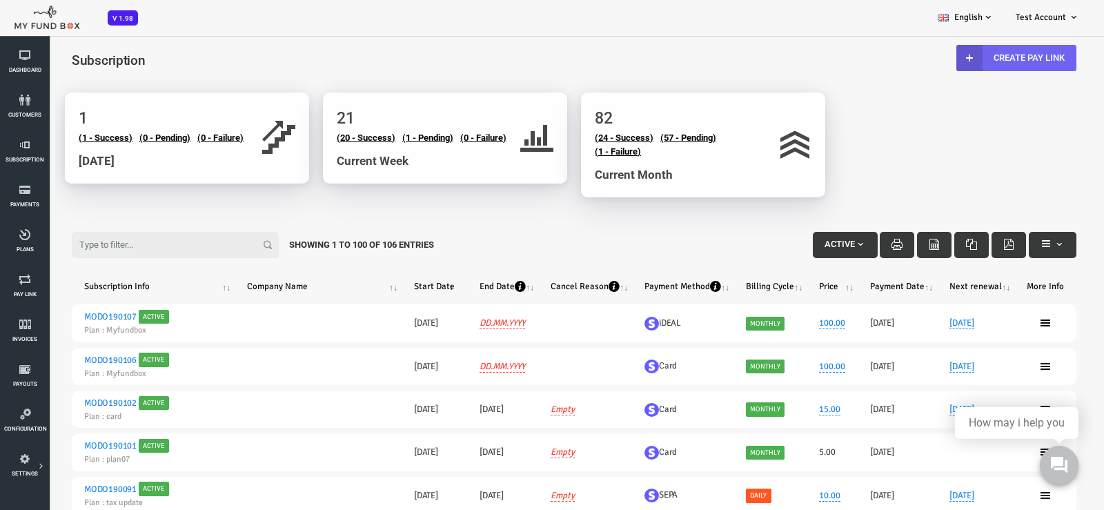
click at [985, 60] on link "Create Pay Link" at bounding box center [972, 58] width 120 height 26
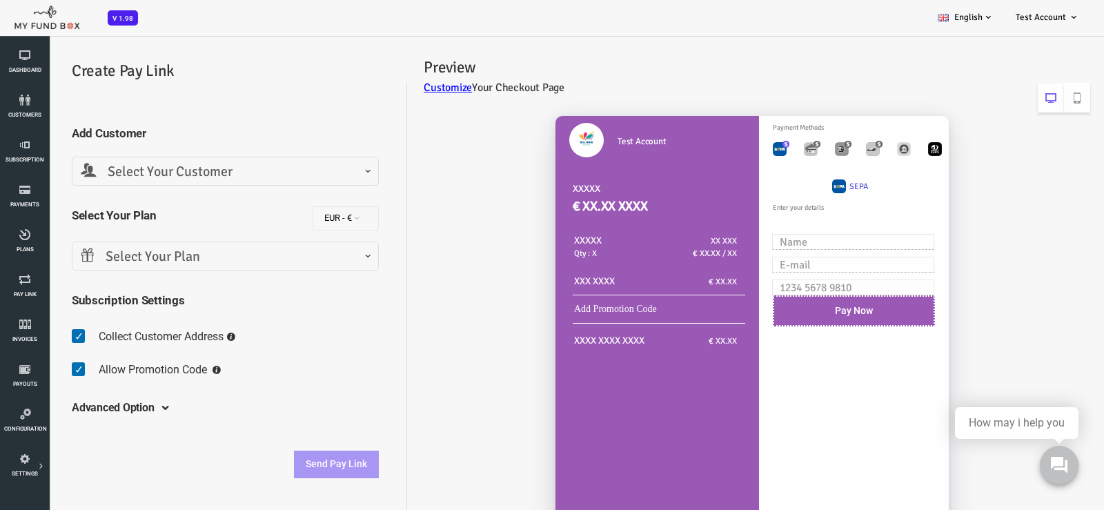
click at [126, 177] on span "Select Your Customer" at bounding box center [181, 171] width 289 height 21
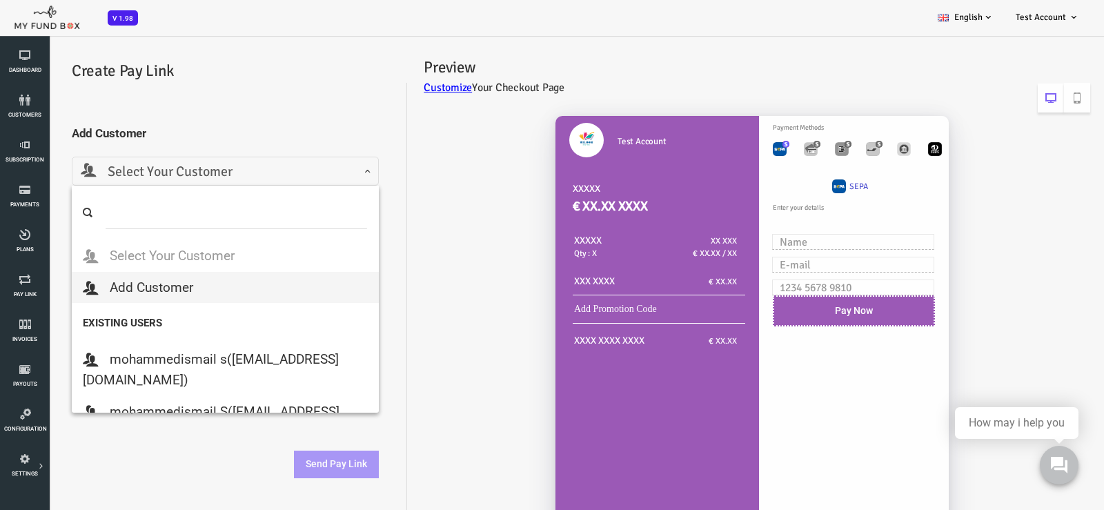
select select
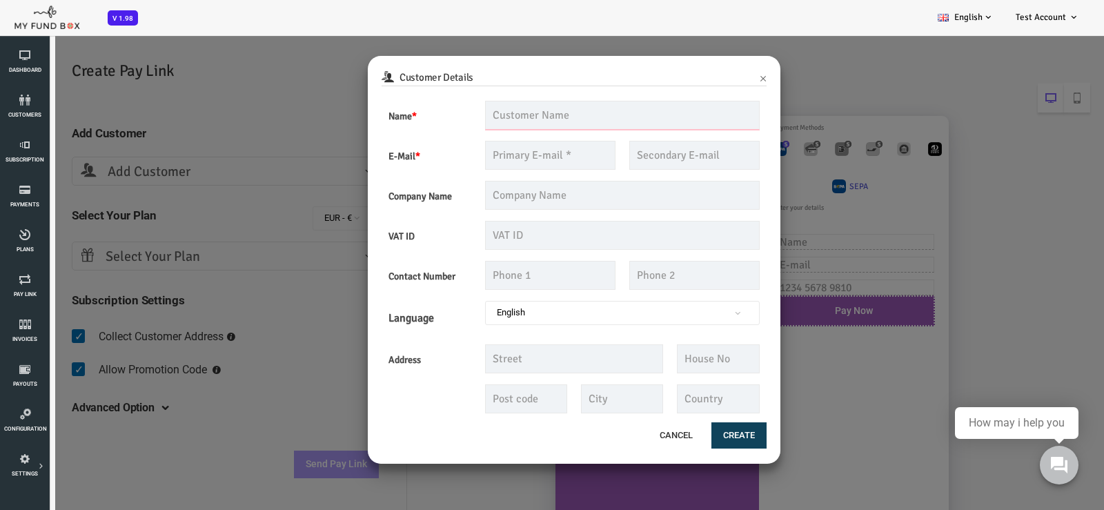
click at [519, 112] on input "text" at bounding box center [578, 115] width 275 height 29
click at [564, 117] on input "text" at bounding box center [578, 115] width 275 height 29
type input "MFTTest"
click at [550, 145] on input "text" at bounding box center [506, 155] width 130 height 29
type input "[EMAIL_ADDRESS][DOMAIN_NAME]"
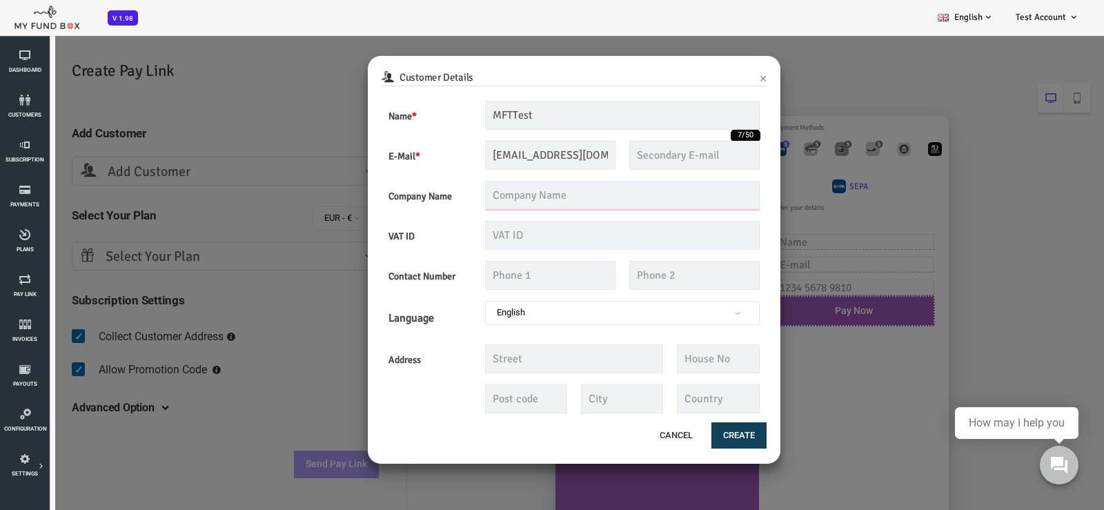
click at [520, 204] on input "text" at bounding box center [578, 195] width 275 height 29
click at [614, 85] on h6 "Customer Details" at bounding box center [529, 78] width 385 height 17
click at [506, 234] on input "text" at bounding box center [578, 235] width 275 height 29
click at [519, 283] on input "text" at bounding box center [506, 275] width 130 height 29
click at [547, 241] on input "text" at bounding box center [578, 235] width 275 height 29
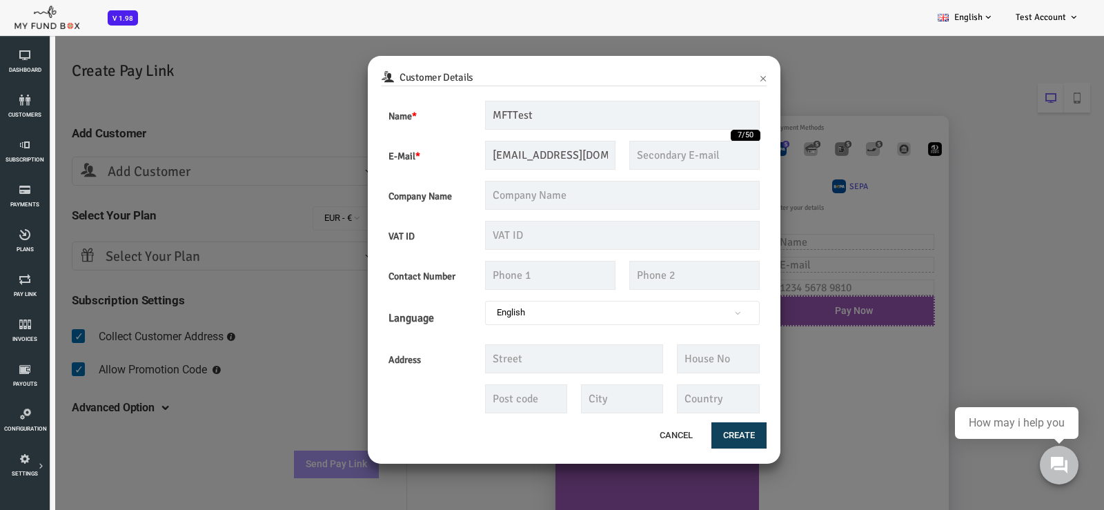
click at [538, 315] on span "English" at bounding box center [579, 313] width 266 height 14
click at [686, 439] on button "Create" at bounding box center [694, 435] width 55 height 26
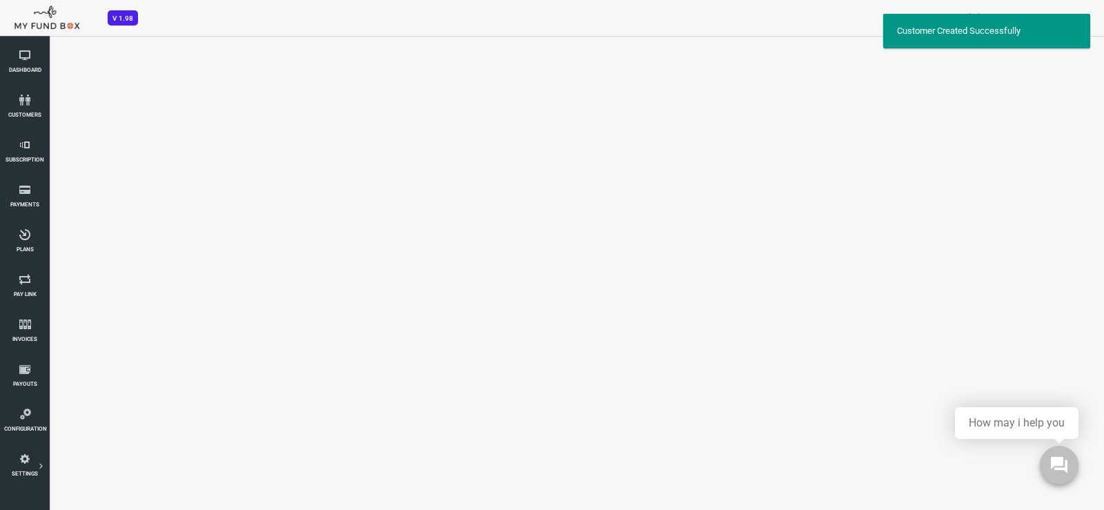
select select "[EMAIL_ADDRESS][DOMAIN_NAME]"
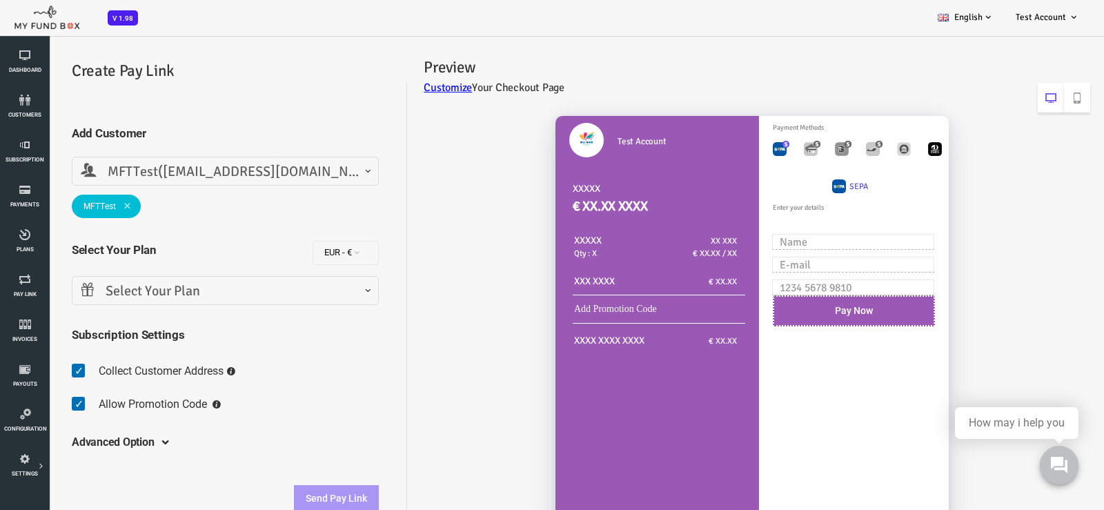
click at [136, 290] on span "Select Your Plan" at bounding box center [181, 291] width 289 height 21
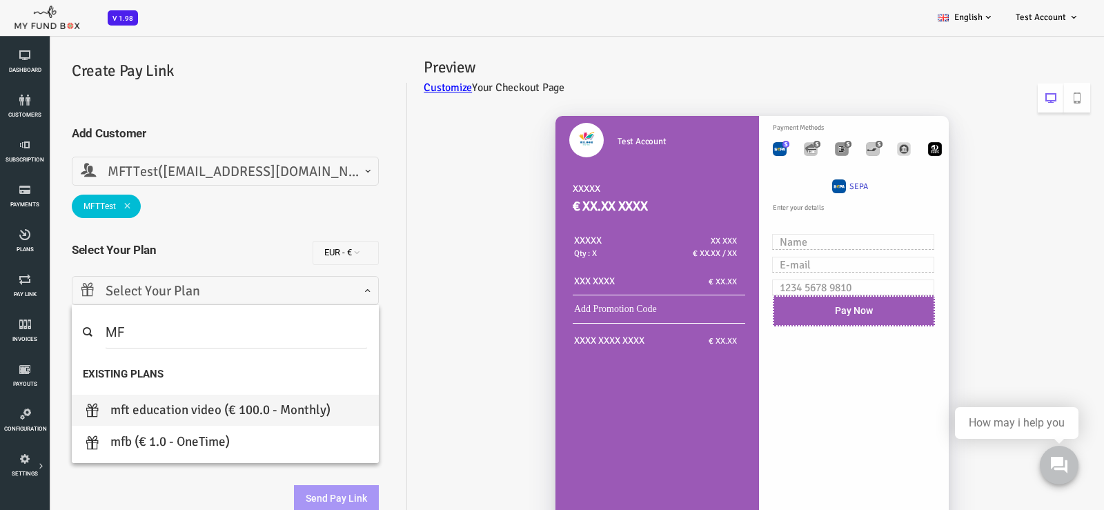
type input "MF"
type input "1"
select select "MFT Education Video"
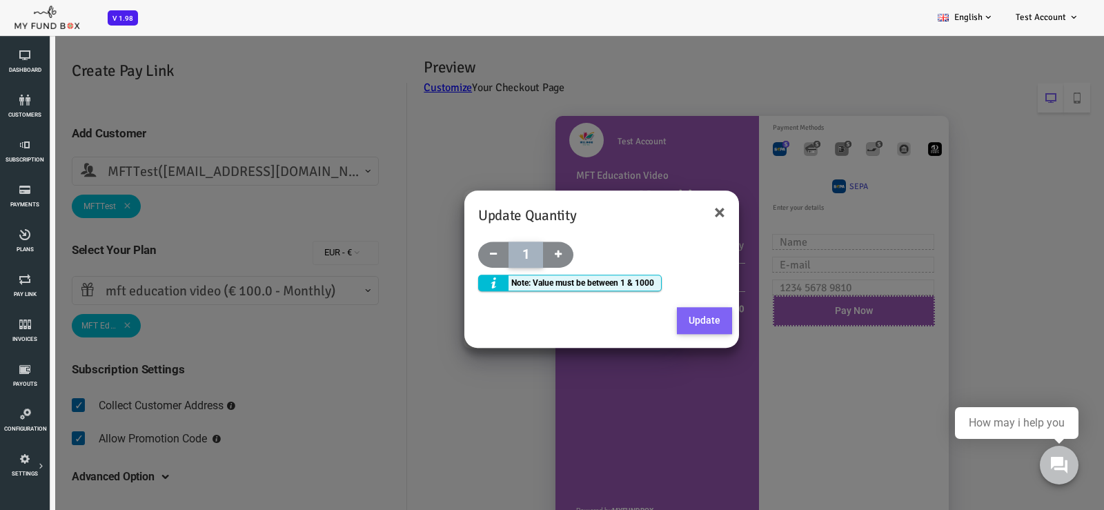
click at [664, 325] on button "Update" at bounding box center [660, 321] width 55 height 28
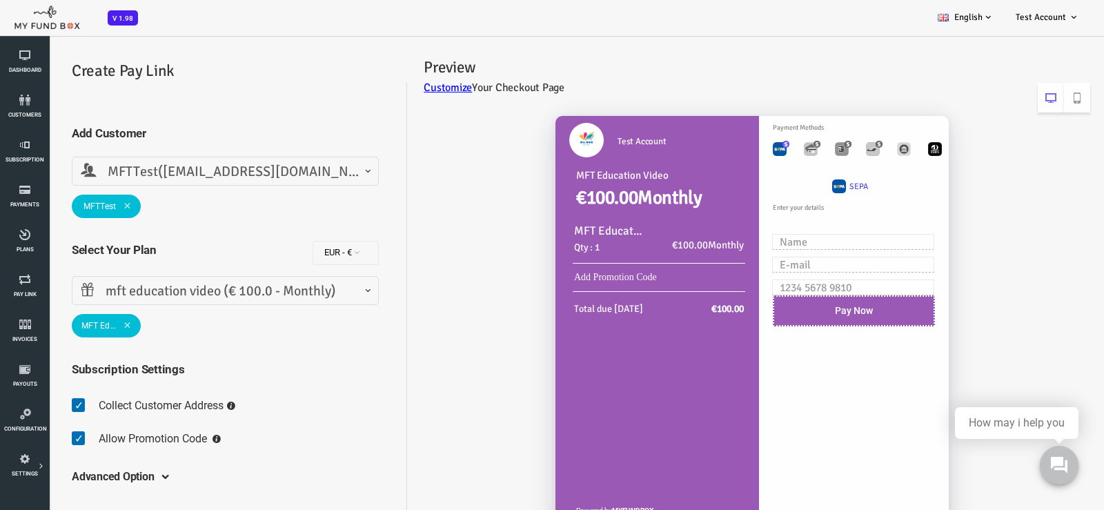
scroll to position [30, 0]
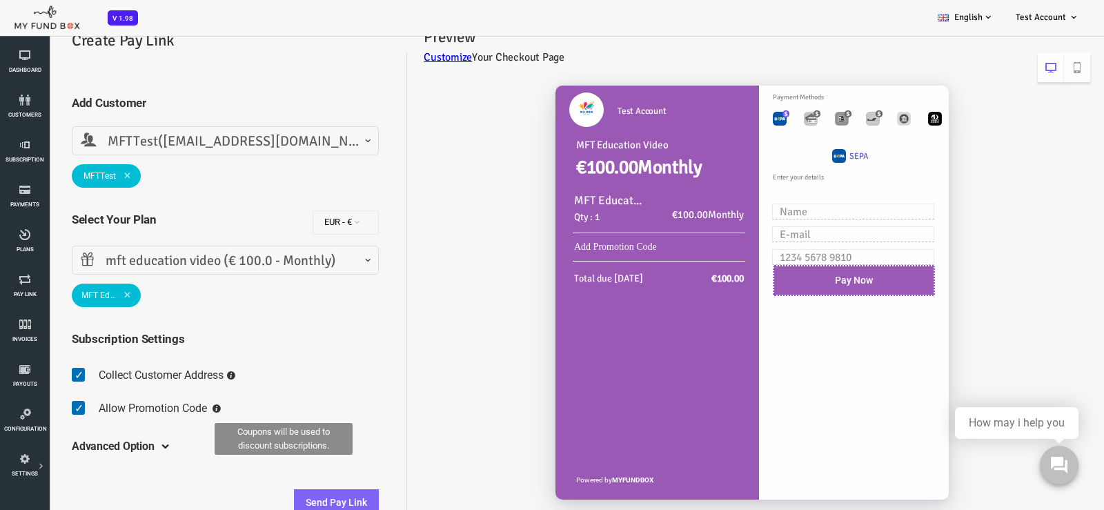
click at [172, 406] on icon at bounding box center [172, 408] width 8 height 8
click at [224, 376] on fieldset "Collect Customer Address Allow Promotion Code Send paylink to customers" at bounding box center [181, 395] width 307 height 66
click at [117, 444] on span at bounding box center [117, 446] width 0 height 11
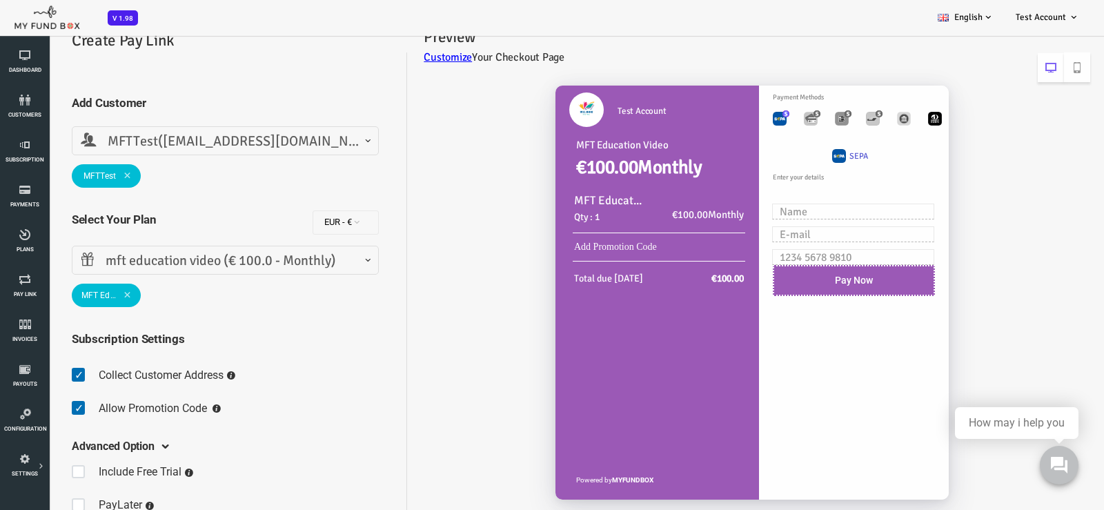
scroll to position [110, 0]
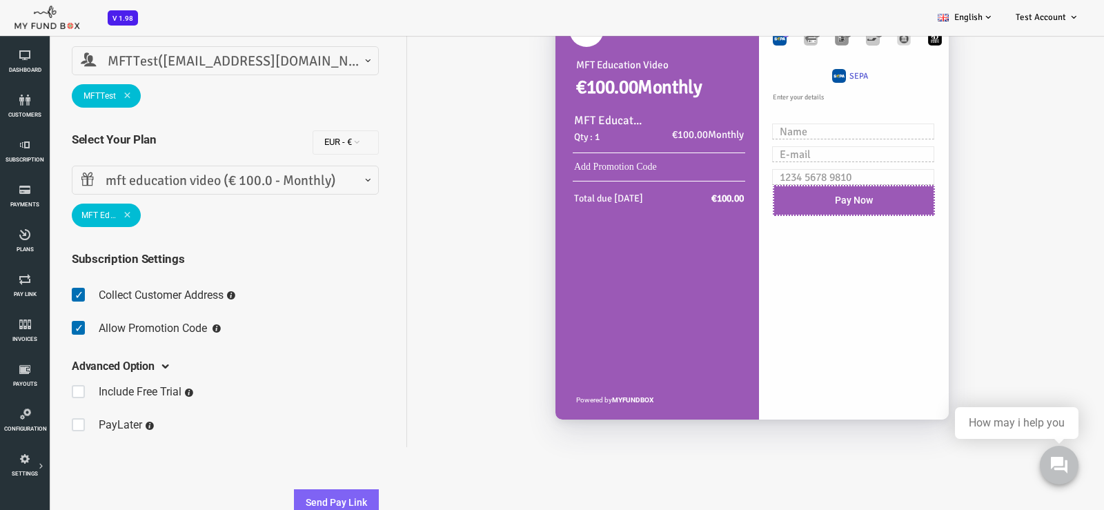
click at [117, 363] on span at bounding box center [117, 366] width 0 height 11
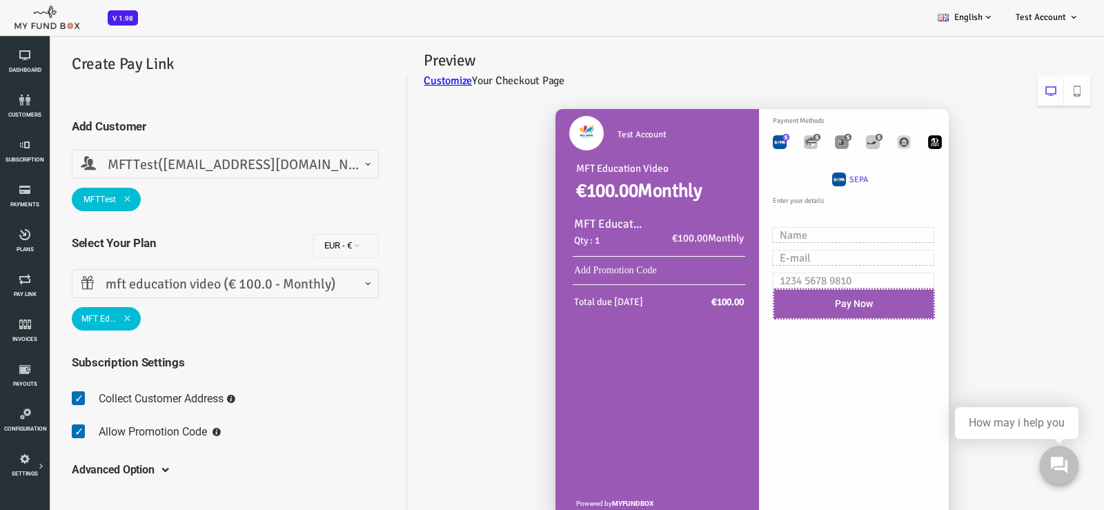
scroll to position [0, 0]
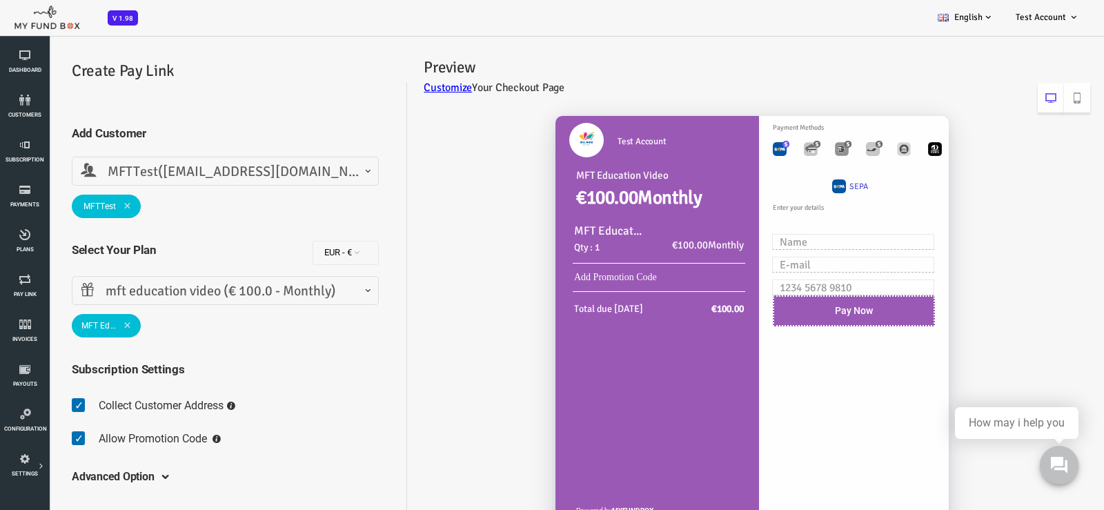
click at [315, 171] on span "MFTTest([EMAIL_ADDRESS][DOMAIN_NAME])" at bounding box center [181, 171] width 289 height 21
click at [26, 109] on link "customers" at bounding box center [24, 107] width 41 height 44
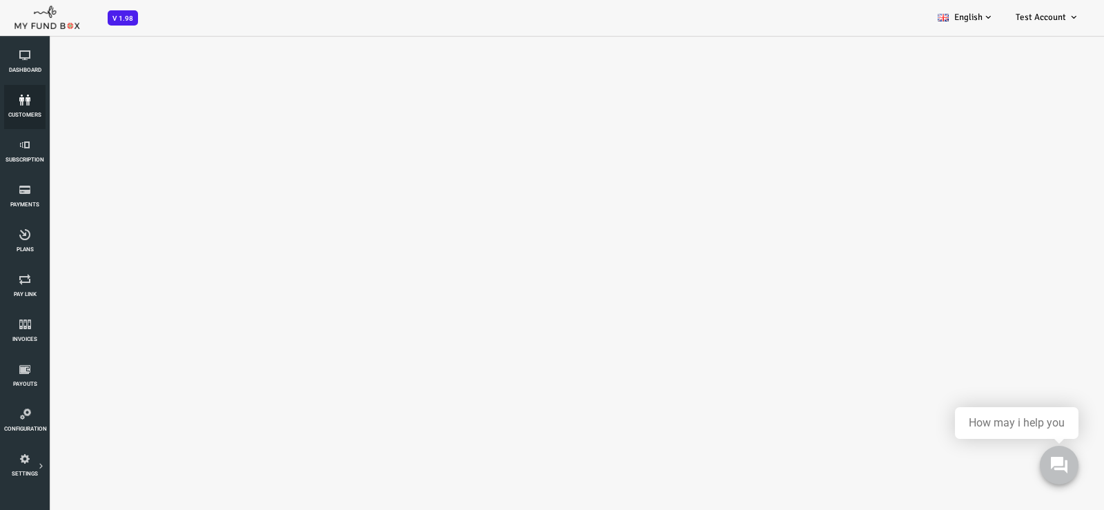
select select "100"
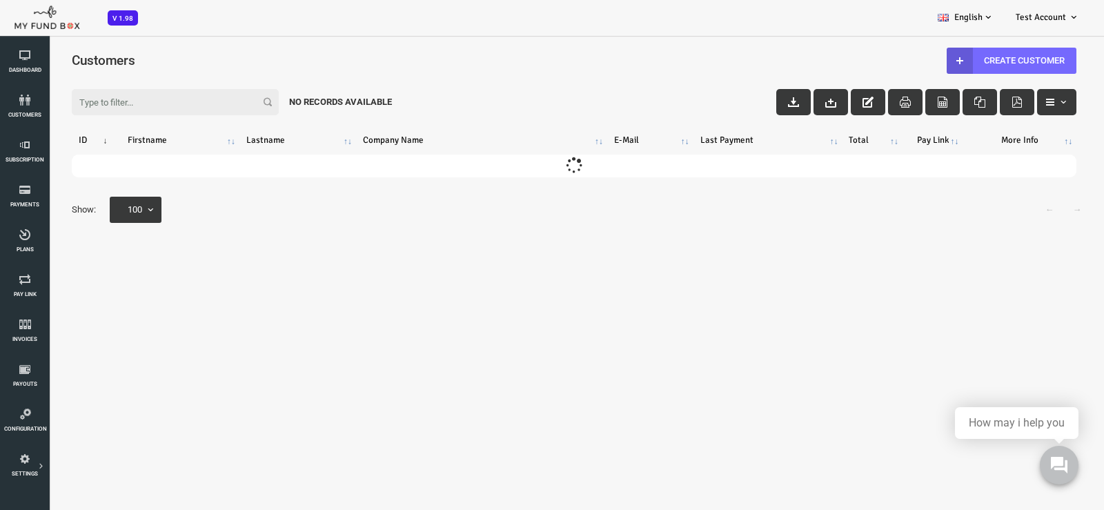
click at [109, 96] on input "Filter:" at bounding box center [131, 102] width 207 height 26
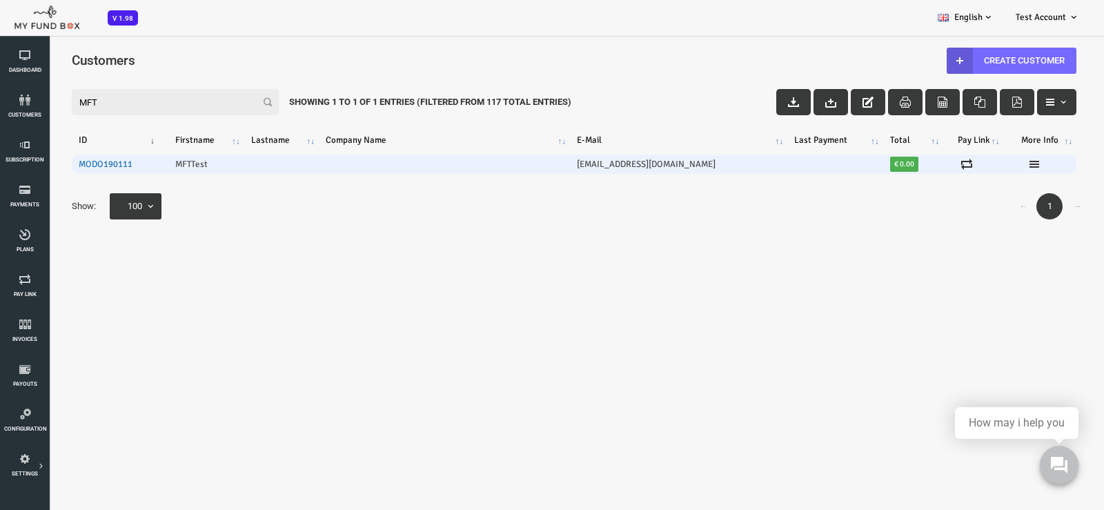
type input "MFT"
click at [66, 164] on link "MODO190111" at bounding box center [61, 164] width 54 height 11
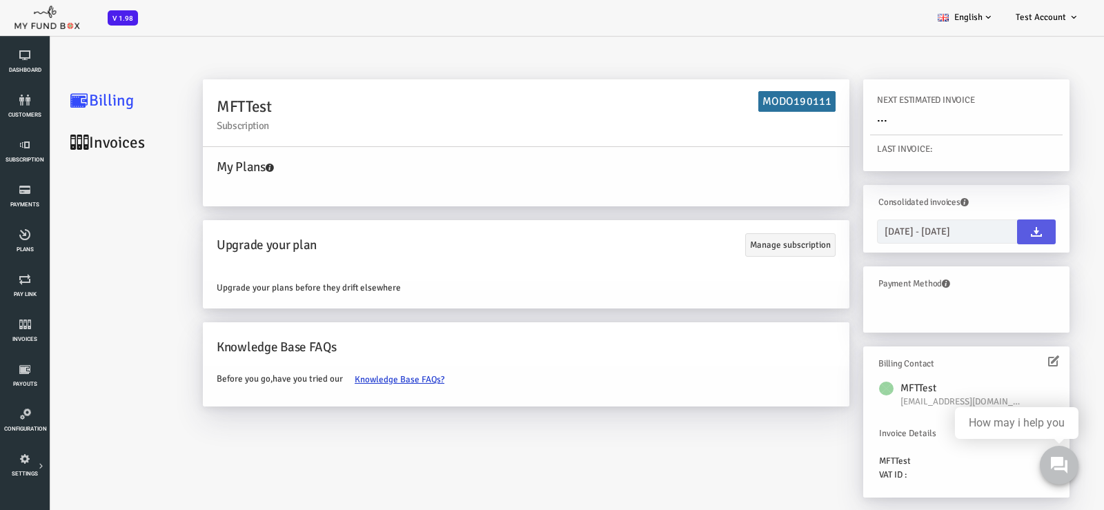
click at [1009, 364] on icon at bounding box center [1009, 360] width 11 height 11
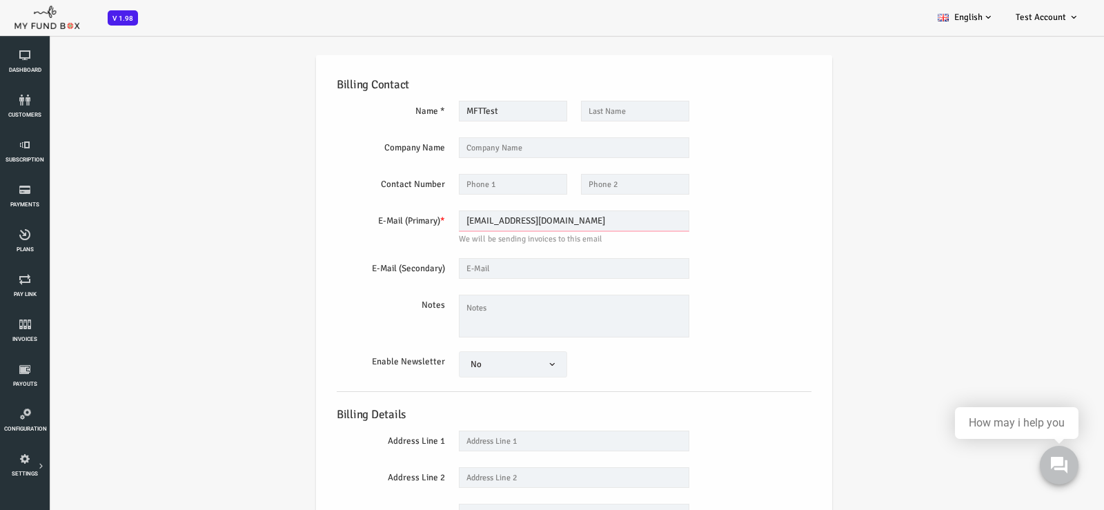
click at [519, 219] on input "[EMAIL_ADDRESS][DOMAIN_NAME]" at bounding box center [530, 220] width 230 height 21
drag, startPoint x: 528, startPoint y: 221, endPoint x: 352, endPoint y: 221, distance: 176.6
click at [352, 221] on div "E-Mail (Primary) * [EMAIL_ADDRESS][DOMAIN_NAME] We will be sending invoices to …" at bounding box center [530, 226] width 488 height 33
type input "[EMAIL_ADDRESS][DOMAIN_NAME]"
click at [735, 295] on div "Notes" at bounding box center [530, 316] width 488 height 43
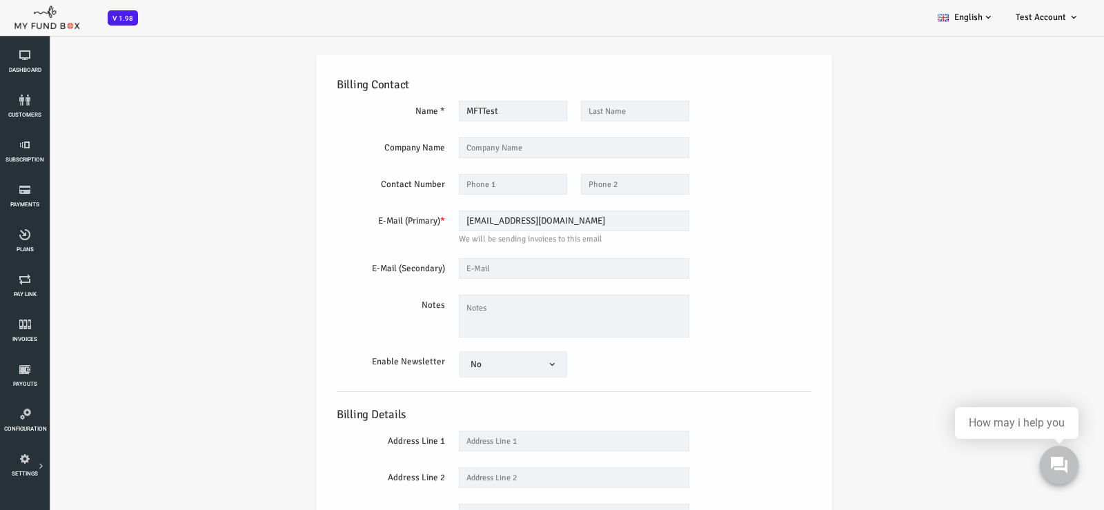
scroll to position [211, 0]
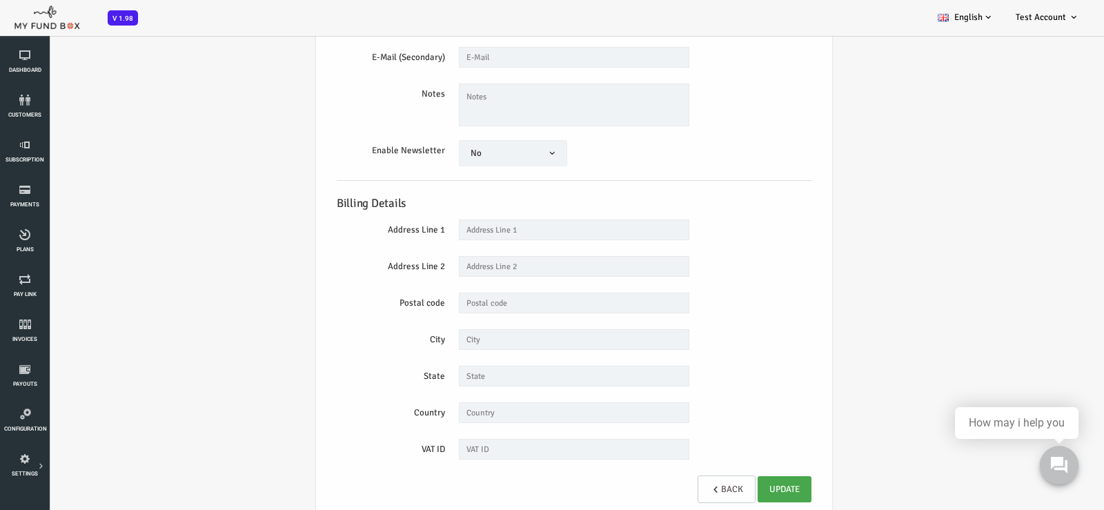
click at [750, 493] on link "Update" at bounding box center [740, 489] width 54 height 26
click at [0, 0] on span "Subscription" at bounding box center [0, 0] width 0 height 0
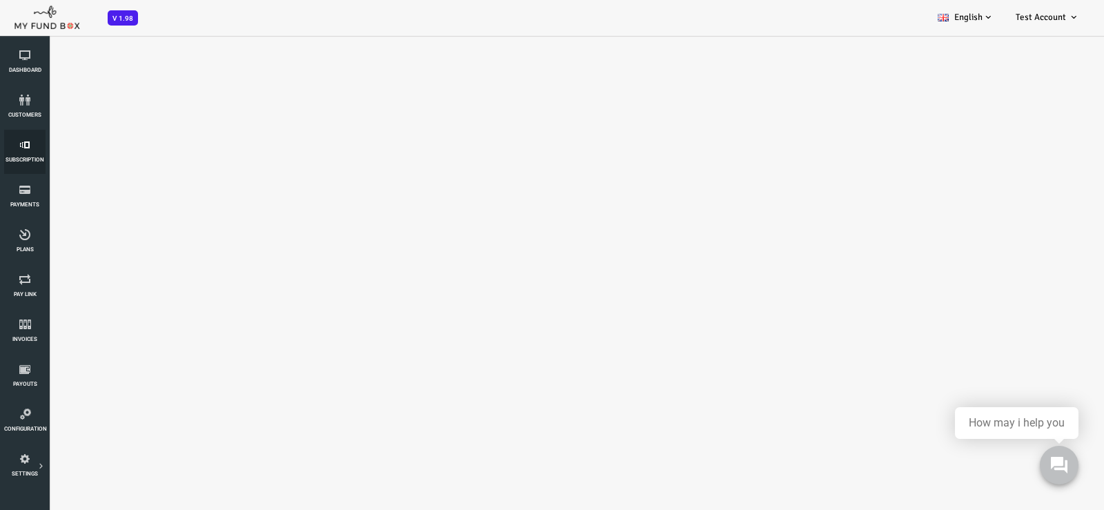
select select "100"
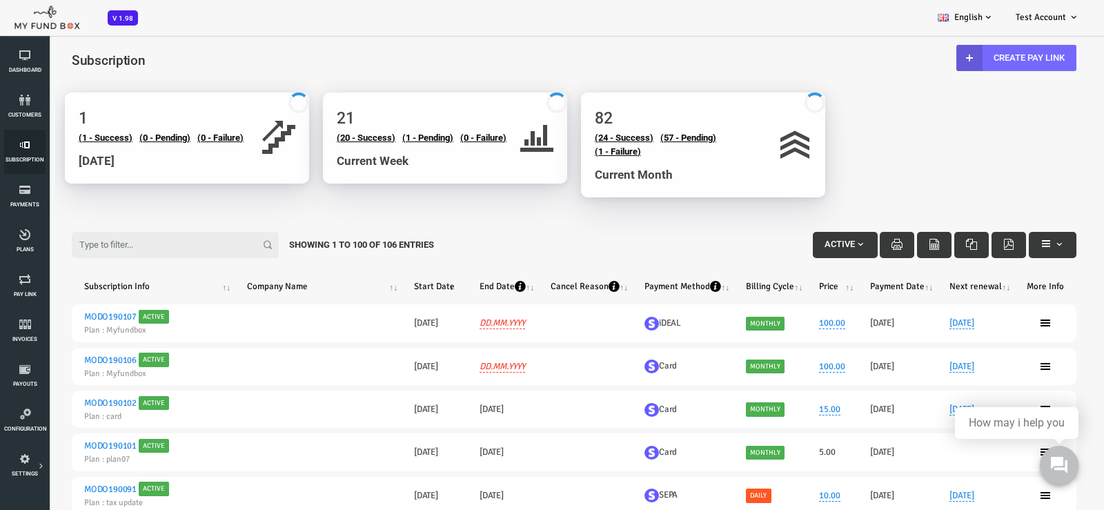
scroll to position [0, 0]
click at [999, 57] on link "Create Pay Link" at bounding box center [972, 58] width 120 height 26
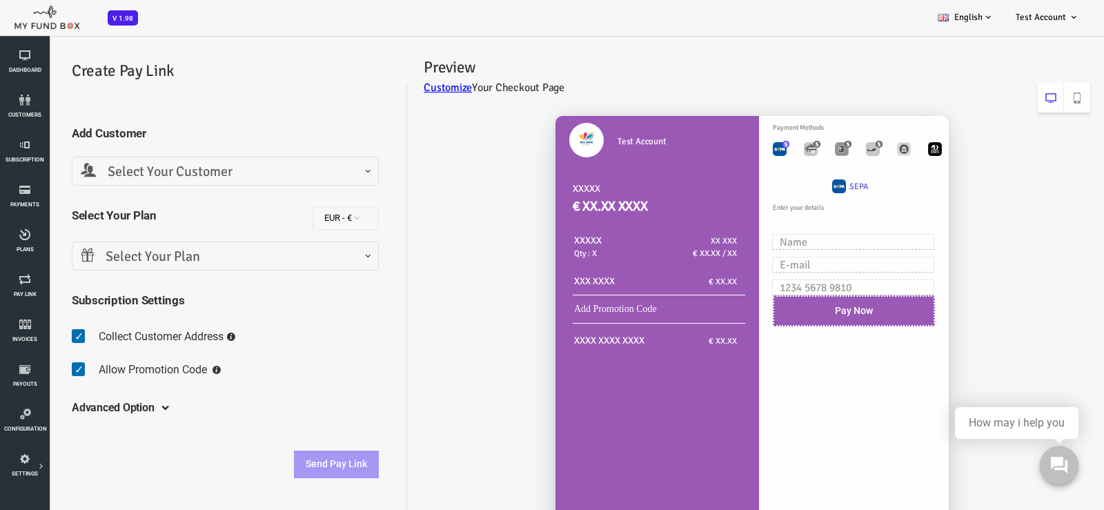
click at [123, 168] on span "Select Your Customer" at bounding box center [181, 171] width 289 height 21
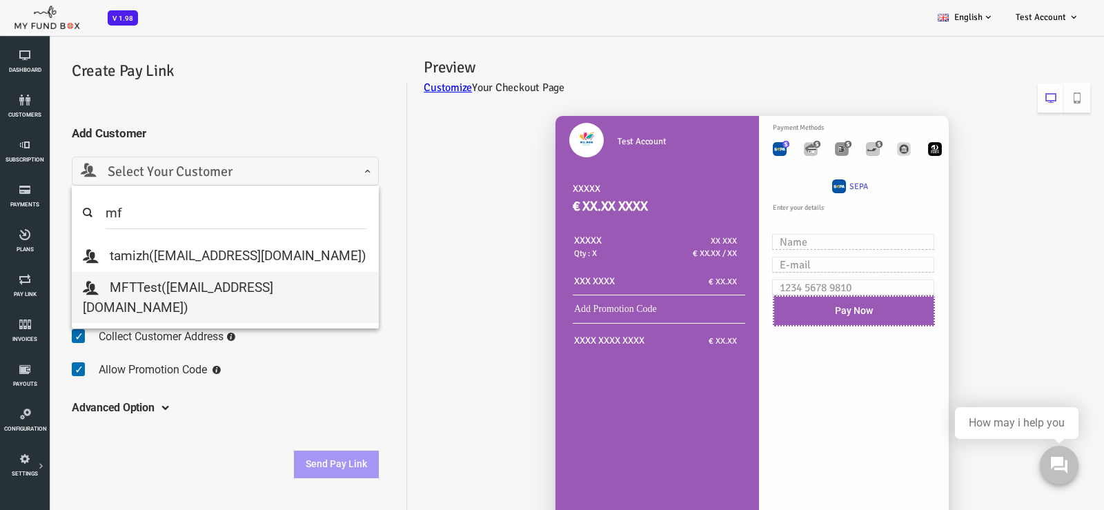
type input "mf"
select select "[EMAIL_ADDRESS][DOMAIN_NAME]"
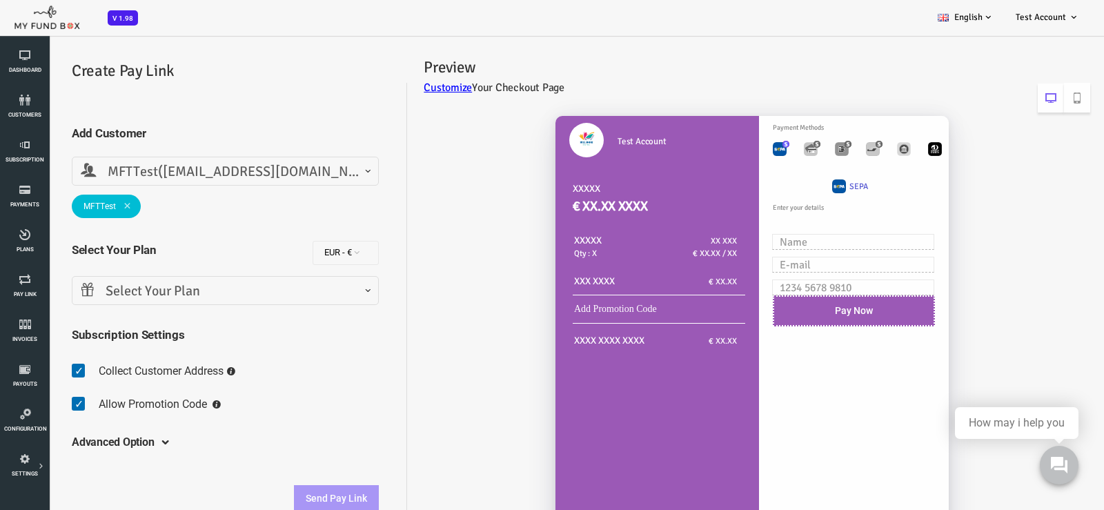
click at [158, 297] on span "Select Your Plan" at bounding box center [181, 291] width 289 height 21
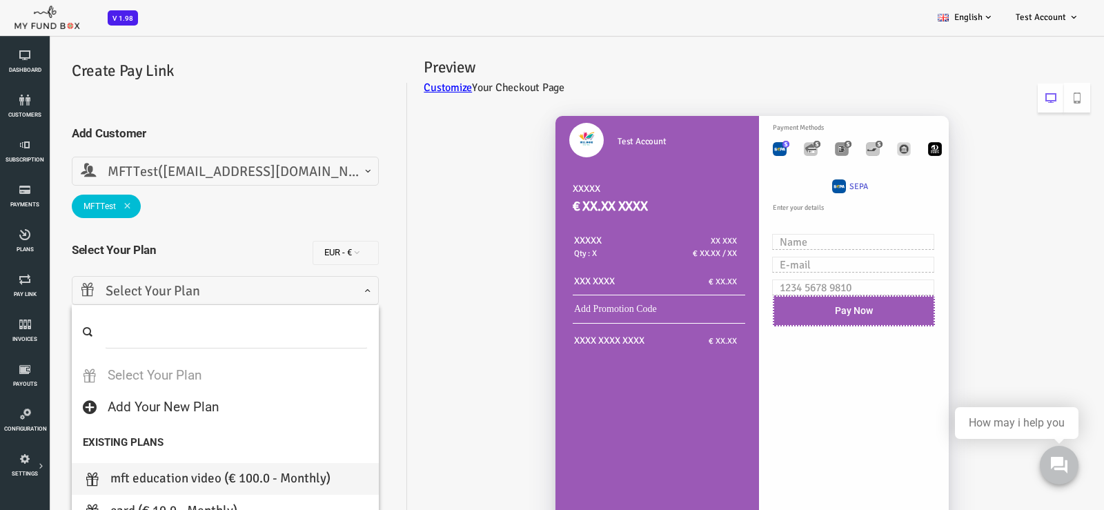
select select "MFT Education Video"
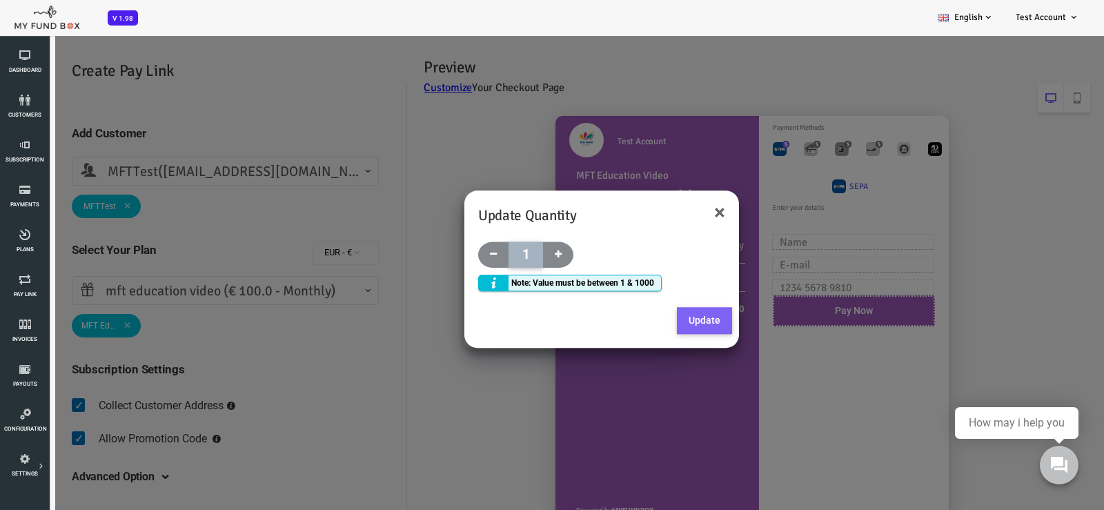
click at [651, 320] on button "Update" at bounding box center [660, 321] width 55 height 28
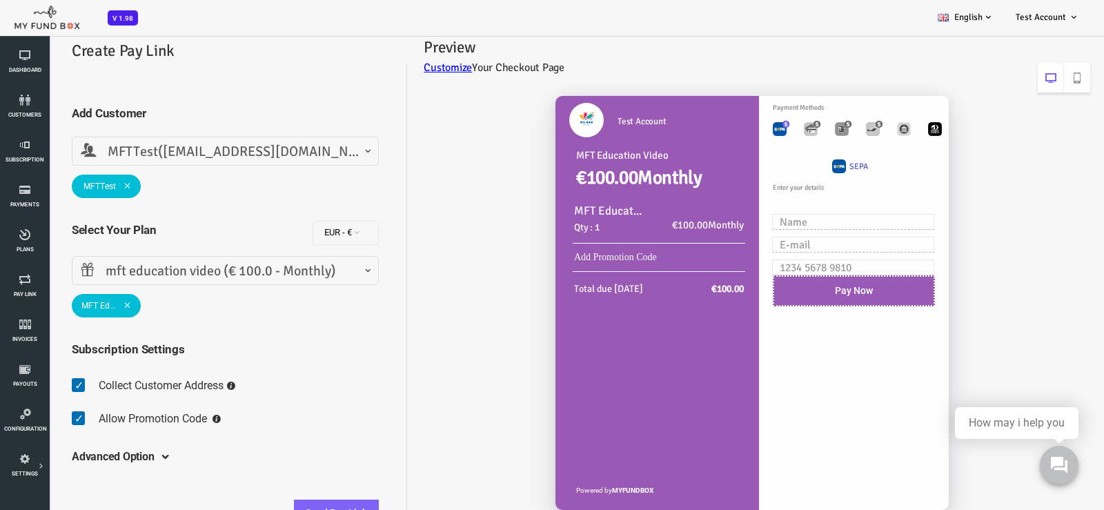
scroll to position [30, 0]
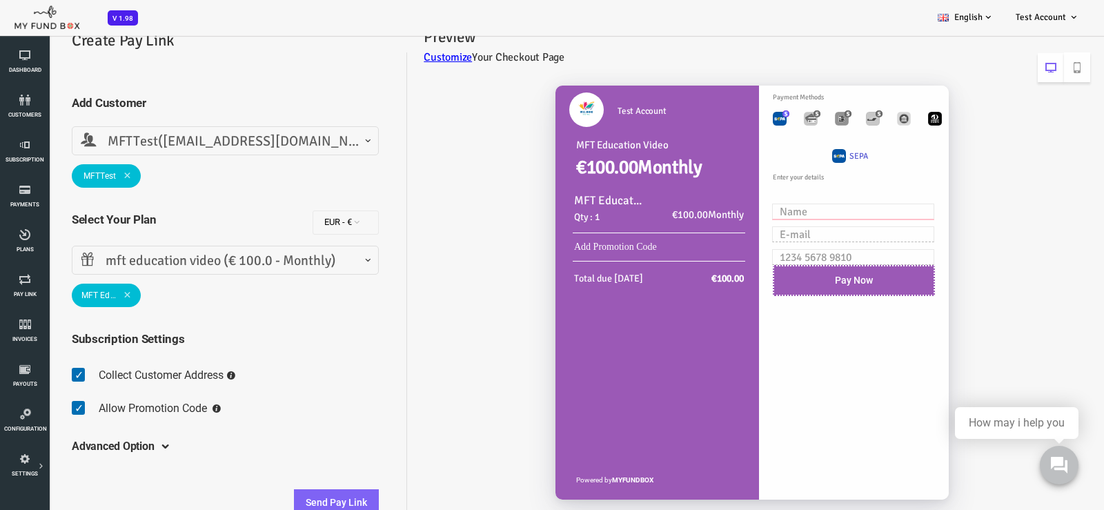
click at [788, 210] on input "text" at bounding box center [809, 212] width 162 height 16
click at [804, 239] on input "text" at bounding box center [809, 234] width 162 height 16
click at [793, 215] on input "text" at bounding box center [809, 212] width 162 height 16
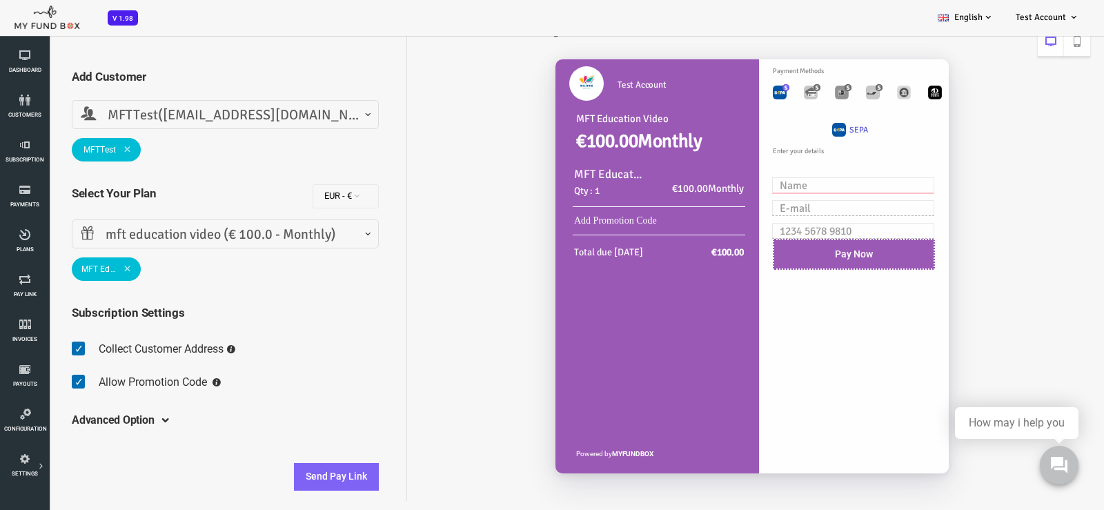
scroll to position [39, 0]
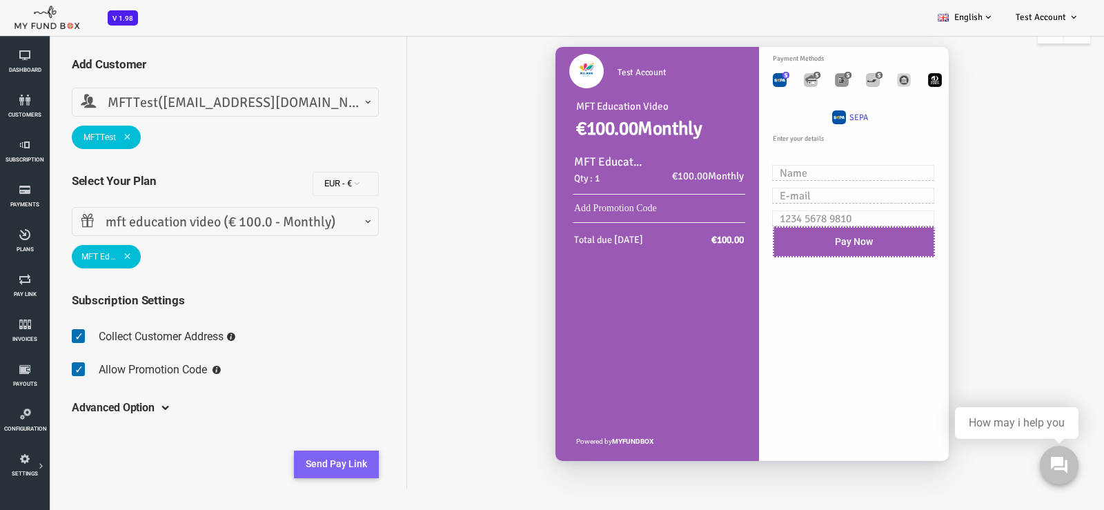
click at [289, 467] on button "Send Pay Link" at bounding box center [292, 464] width 85 height 28
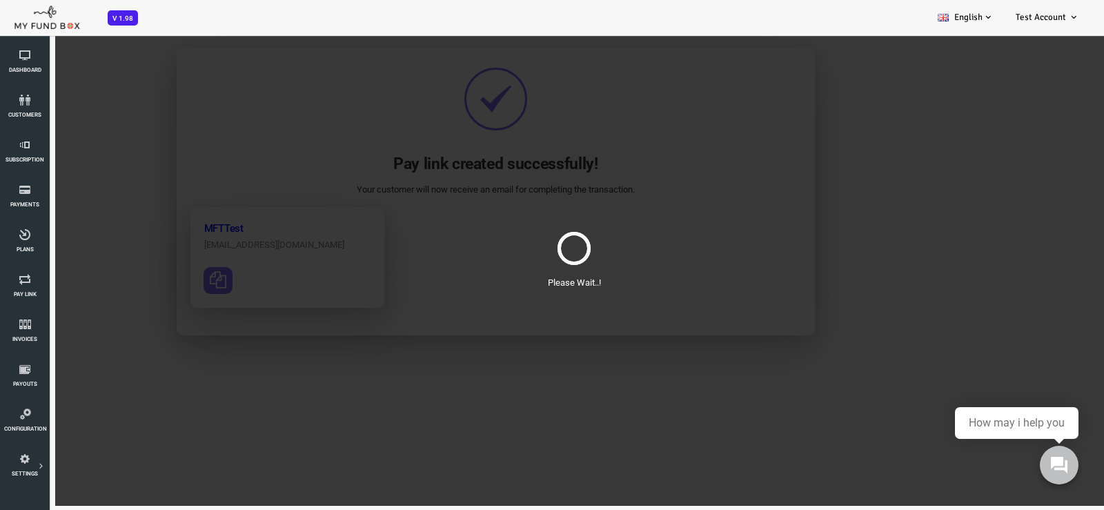
scroll to position [0, 0]
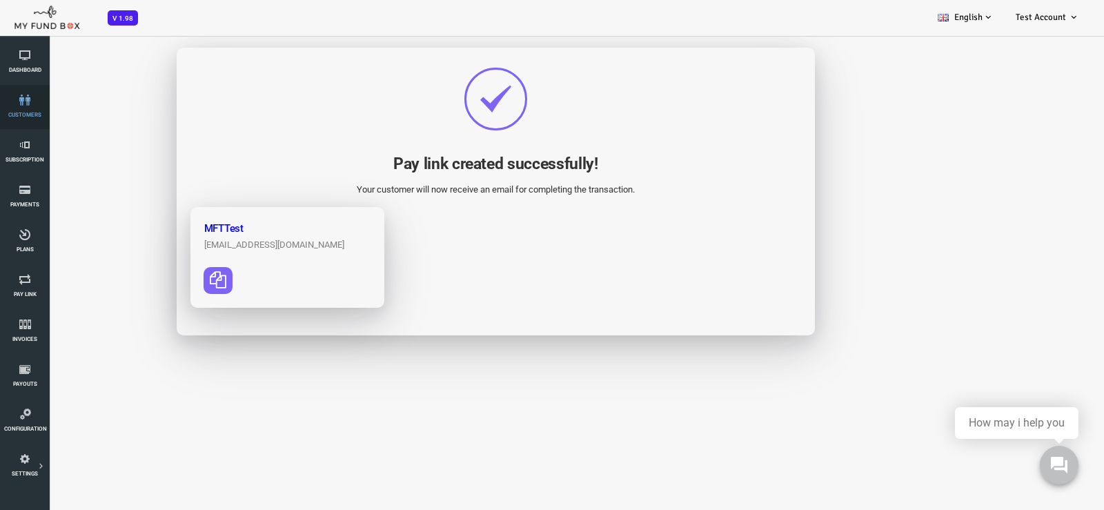
click at [0, 0] on span "customers" at bounding box center [0, 0] width 0 height 0
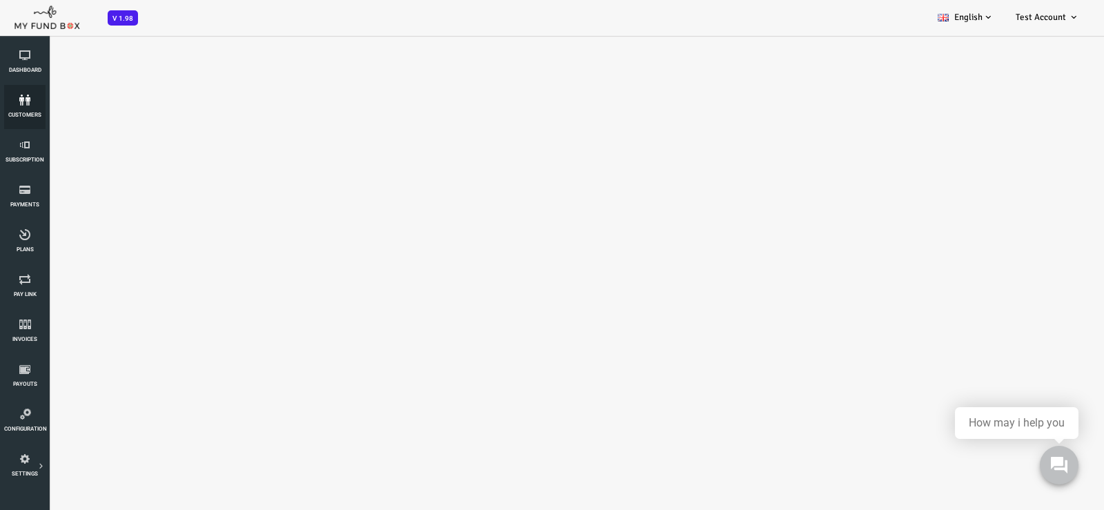
select select "100"
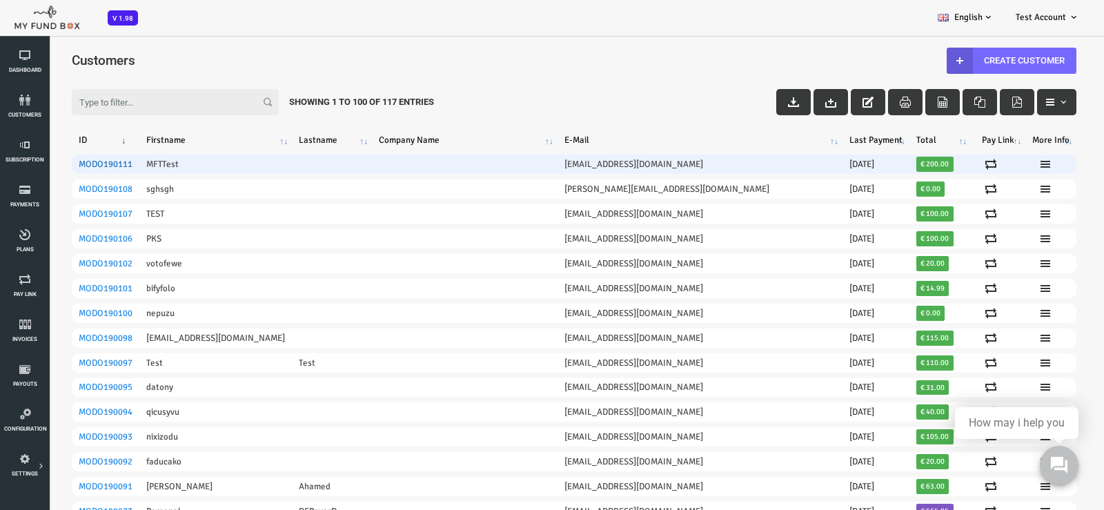
click at [70, 160] on link "MODO190111" at bounding box center [61, 164] width 54 height 11
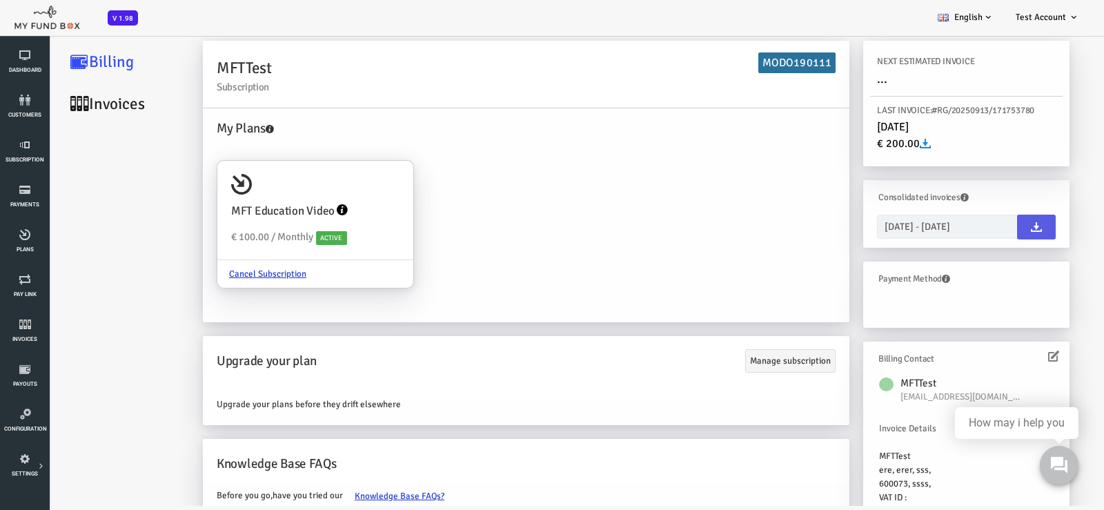
scroll to position [45, 0]
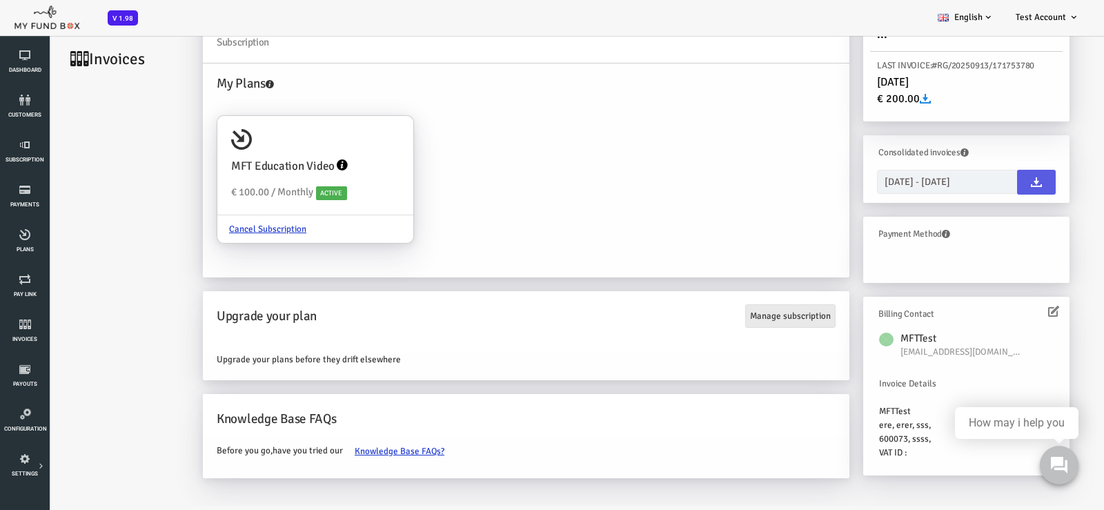
click at [747, 319] on link "Manage subscription" at bounding box center [746, 315] width 90 height 23
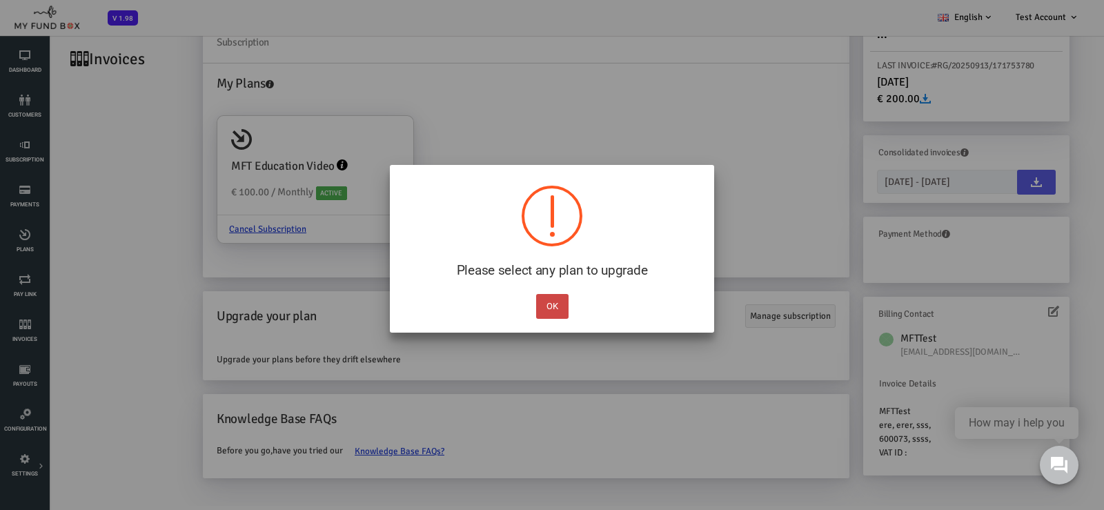
click at [550, 310] on button "OK" at bounding box center [552, 306] width 32 height 25
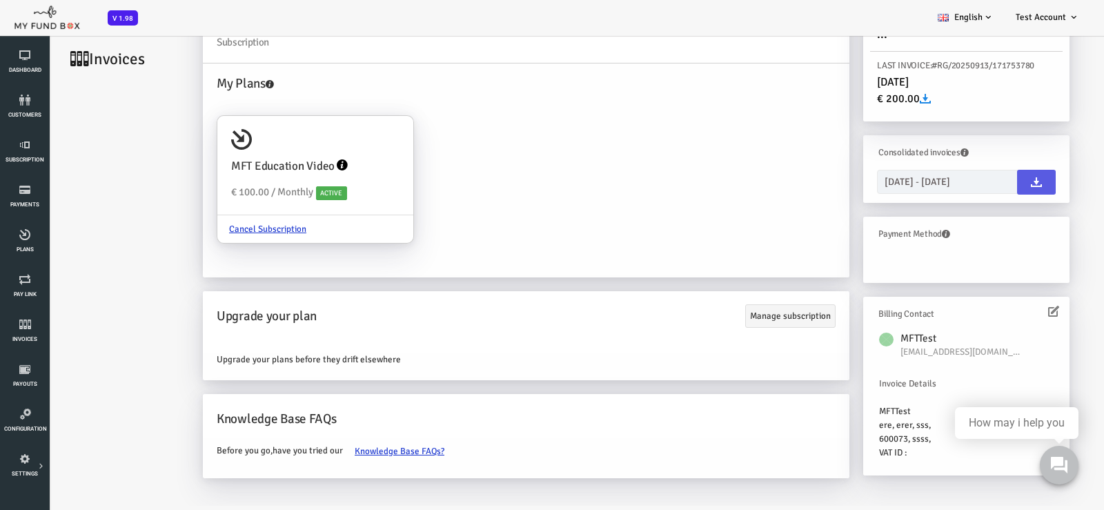
click at [250, 357] on span "Upgrade your plans before they drift elsewhere" at bounding box center [264, 359] width 184 height 11
click at [759, 312] on link "Manage subscription" at bounding box center [746, 315] width 90 height 23
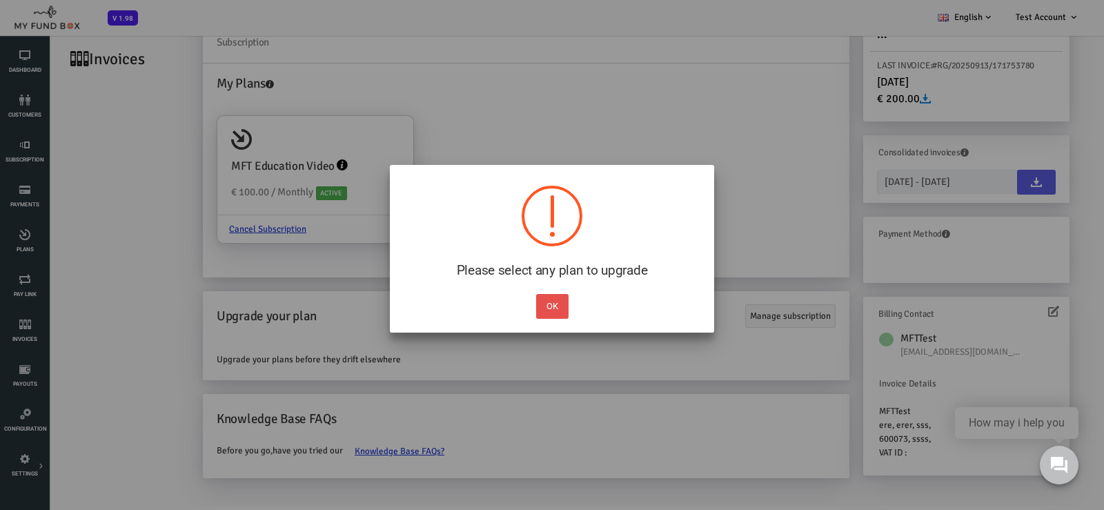
click at [550, 306] on button "OK" at bounding box center [552, 306] width 32 height 25
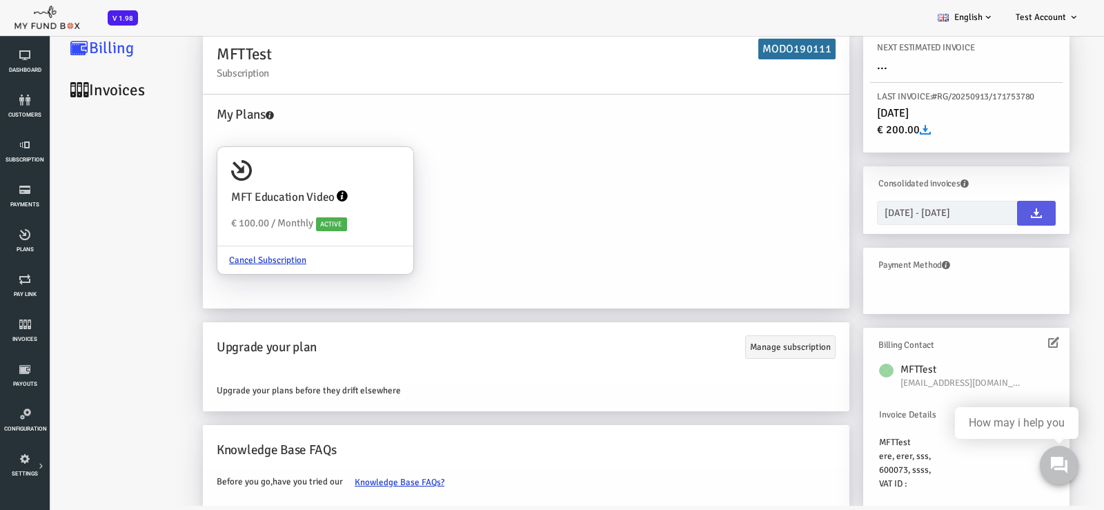
scroll to position [0, 0]
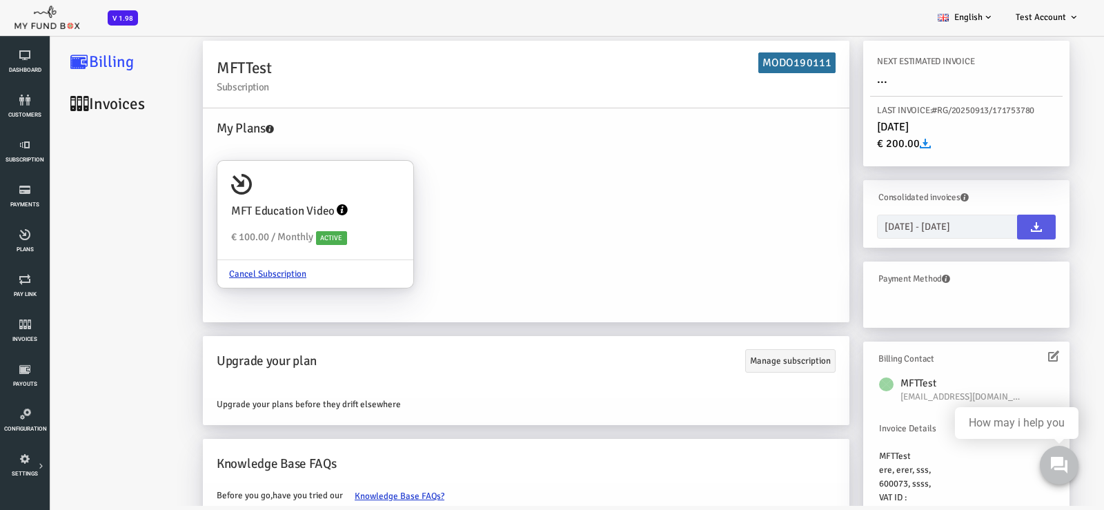
click at [77, 110] on link "Invoices" at bounding box center [83, 104] width 138 height 42
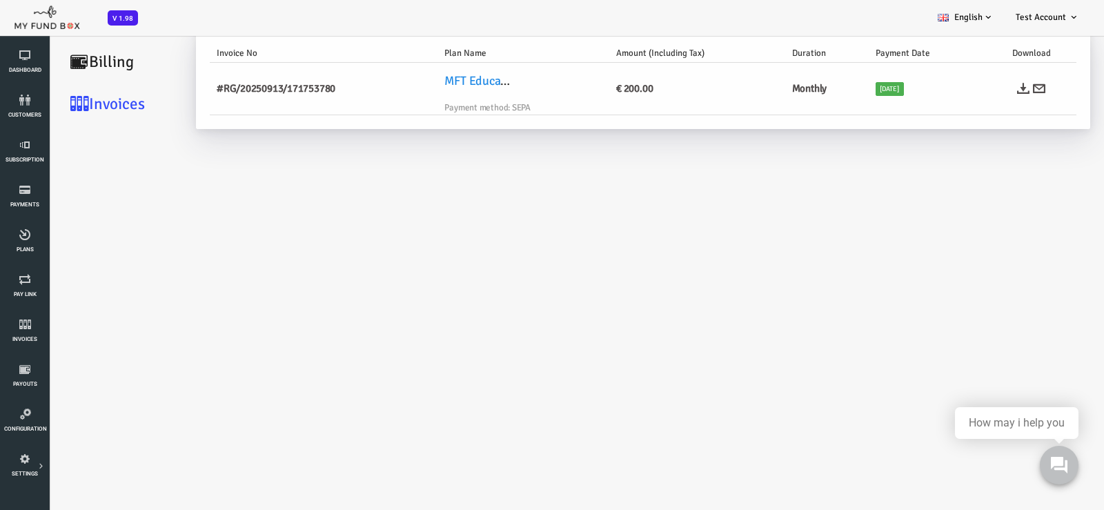
click at [70, 57] on link "Billing" at bounding box center [83, 62] width 138 height 42
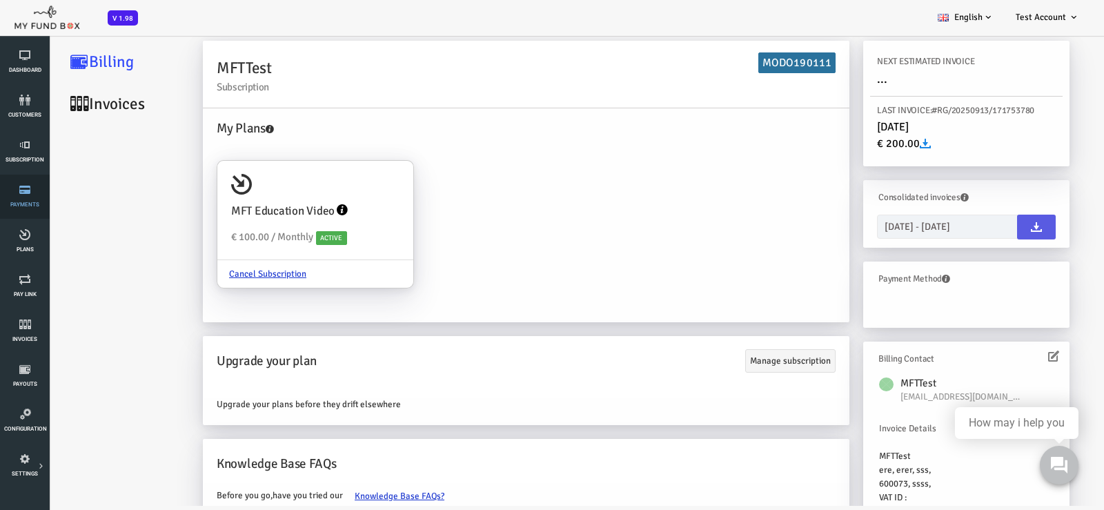
click at [28, 196] on link "Payments" at bounding box center [24, 197] width 41 height 44
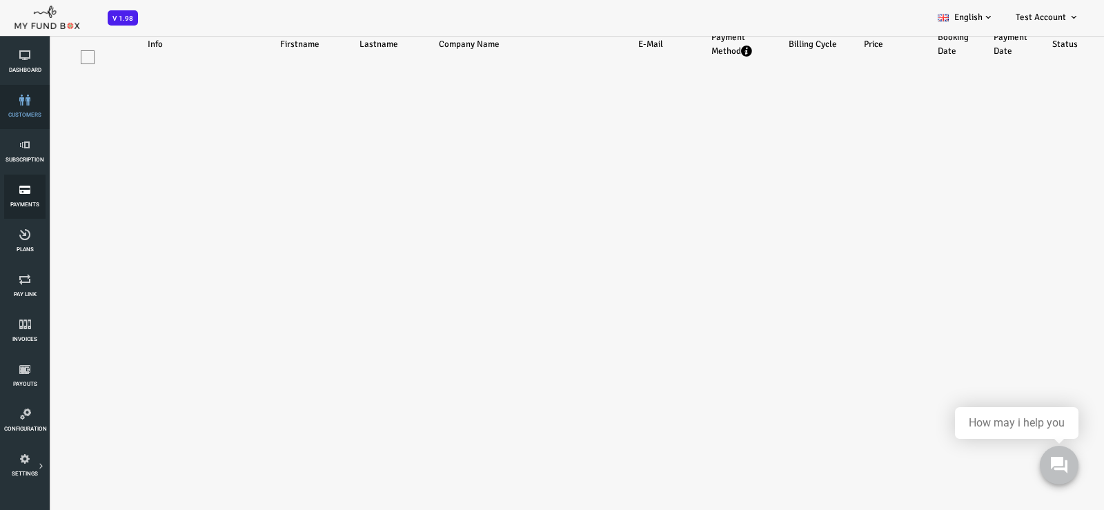
select select "100"
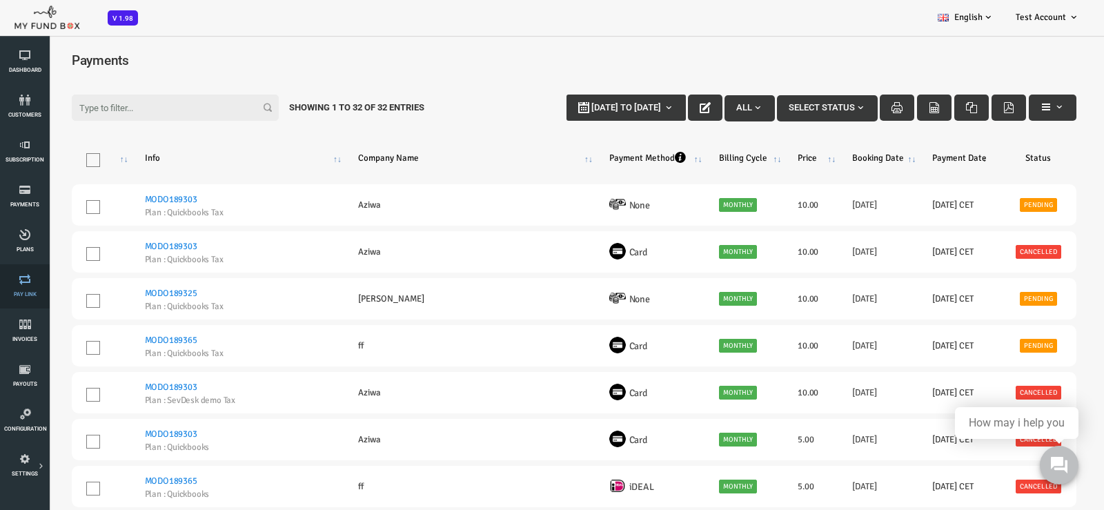
click at [28, 288] on link "Pay Link" at bounding box center [24, 286] width 41 height 44
click at [28, 102] on icon at bounding box center [24, 100] width 41 height 11
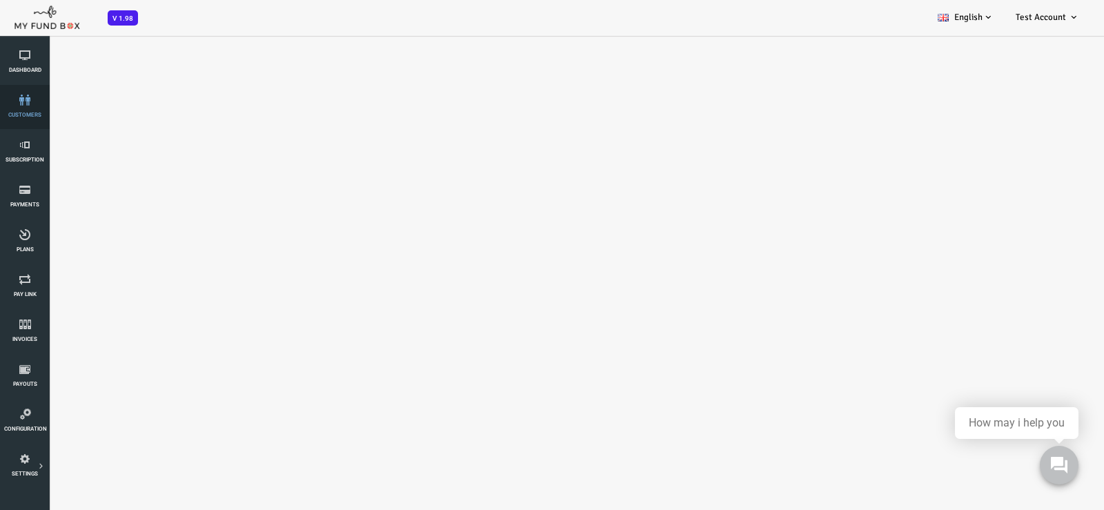
select select "100"
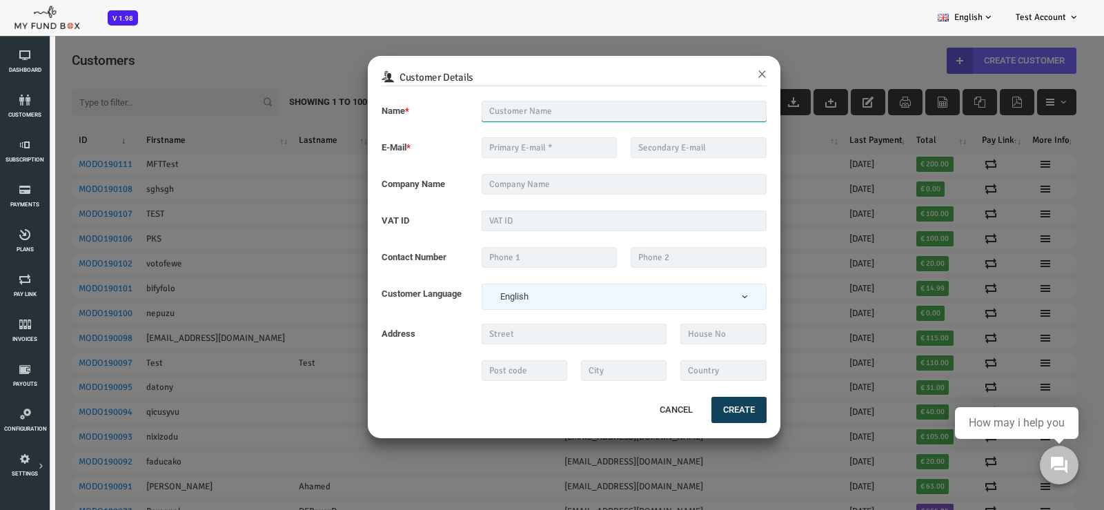
drag, startPoint x: 506, startPoint y: 106, endPoint x: 506, endPoint y: 117, distance: 10.4
click at [506, 106] on input "text" at bounding box center [580, 111] width 286 height 21
click at [453, 144] on input "text" at bounding box center [505, 147] width 136 height 21
click at [450, 186] on input "text" at bounding box center [580, 184] width 286 height 21
click at [472, 252] on input "text" at bounding box center [505, 257] width 136 height 21
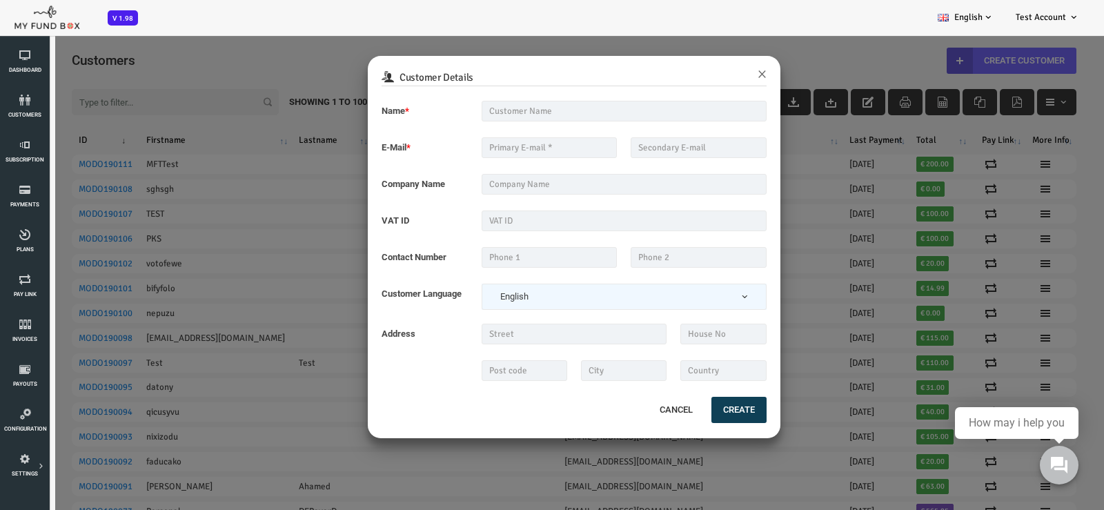
click at [678, 413] on button "Create" at bounding box center [694, 410] width 55 height 26
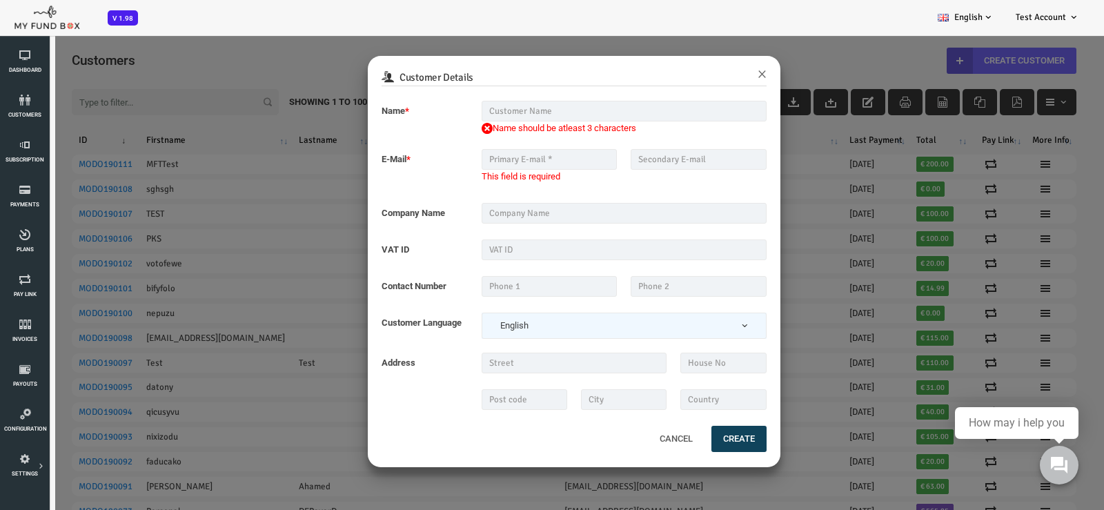
click at [637, 439] on button "Cancel" at bounding box center [631, 438] width 59 height 29
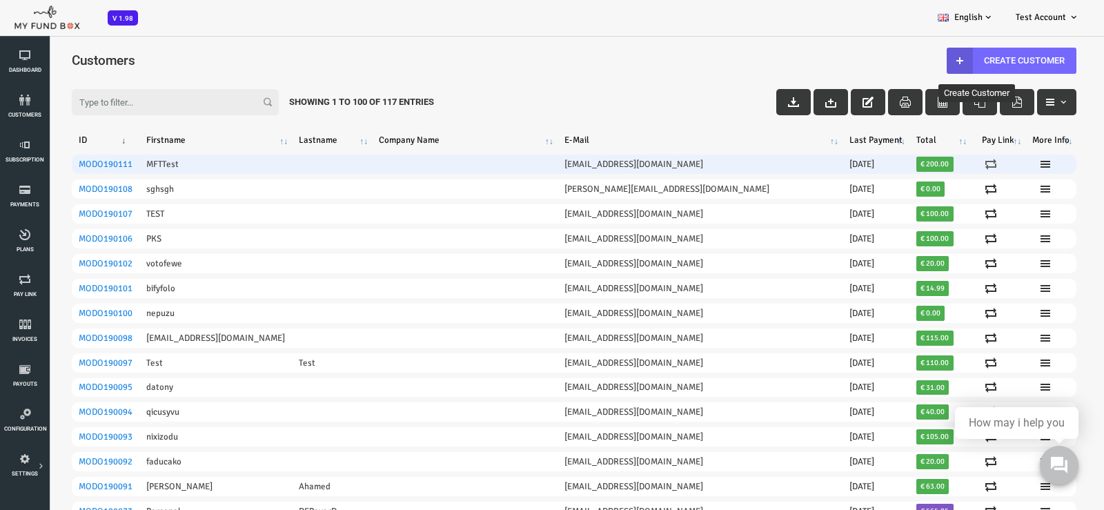
click at [941, 165] on link at bounding box center [953, 164] width 25 height 11
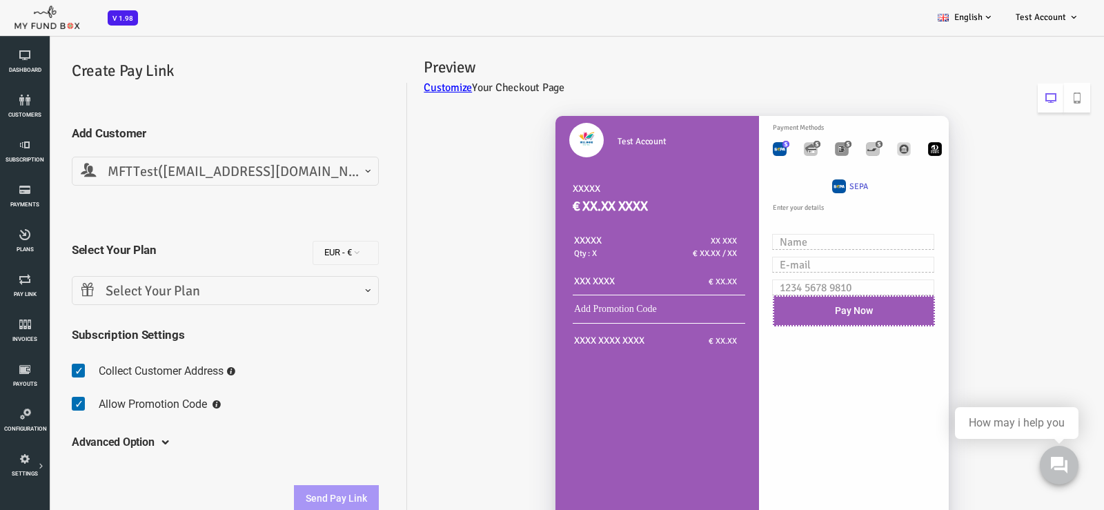
select select "[EMAIL_ADDRESS][DOMAIN_NAME]"
click at [740, 150] on img "Toolbar with button groups" at bounding box center [736, 149] width 14 height 14
radio input "true"
click at [772, 151] on img "Toolbar with button groups" at bounding box center [767, 149] width 14 height 14
radio input "true"
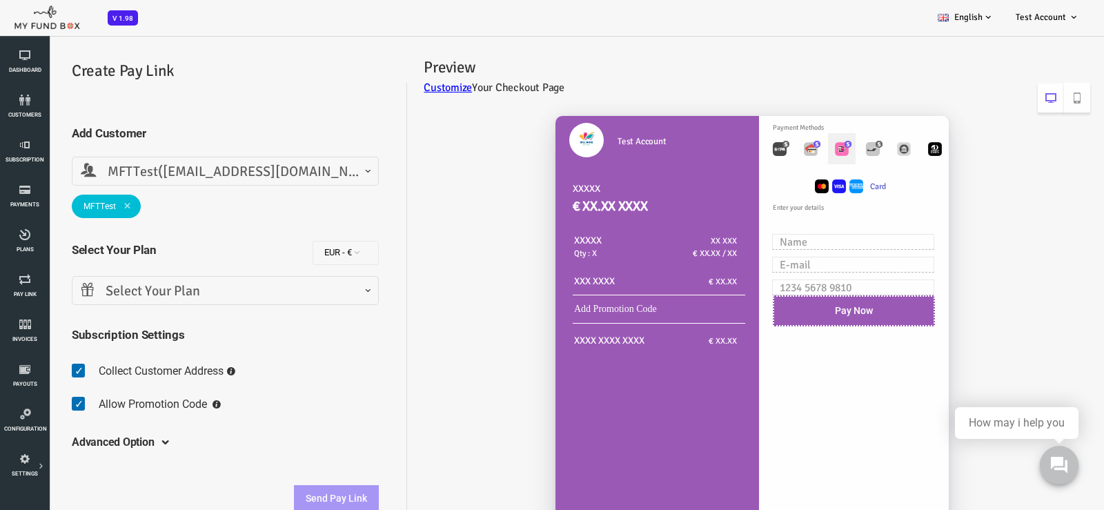
click at [799, 146] on img "Toolbar with button groups" at bounding box center [798, 149] width 14 height 14
radio input "true"
click at [839, 149] on label "Toolbar with button groups" at bounding box center [829, 148] width 28 height 31
radio input "true"
click at [853, 150] on img "Toolbar with button groups" at bounding box center [860, 149] width 14 height 14
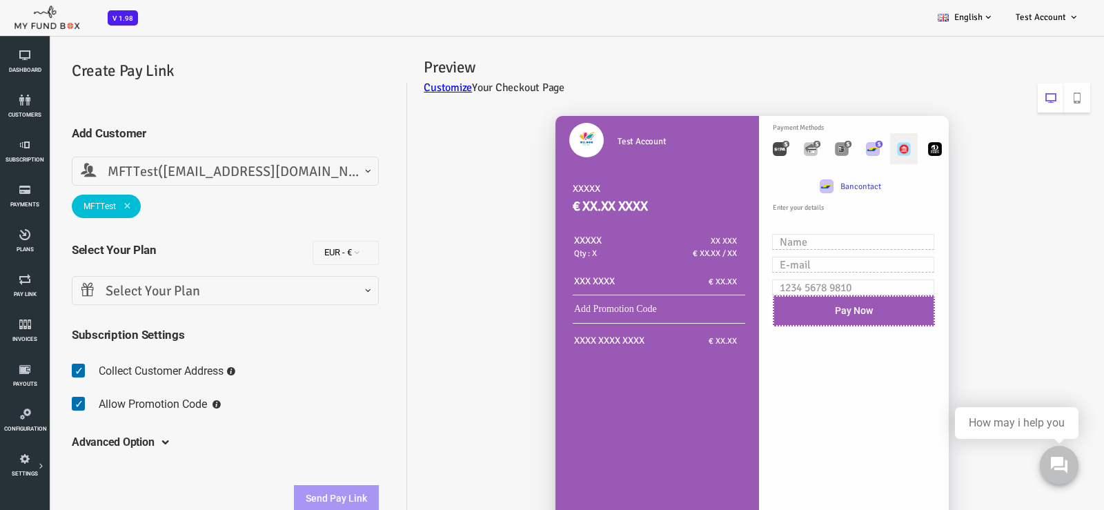
radio input "true"
click at [888, 149] on img "Toolbar with button groups" at bounding box center [891, 149] width 14 height 14
radio input "true"
click at [771, 141] on img "Toolbar with button groups" at bounding box center [772, 144] width 7 height 7
radio input "true"
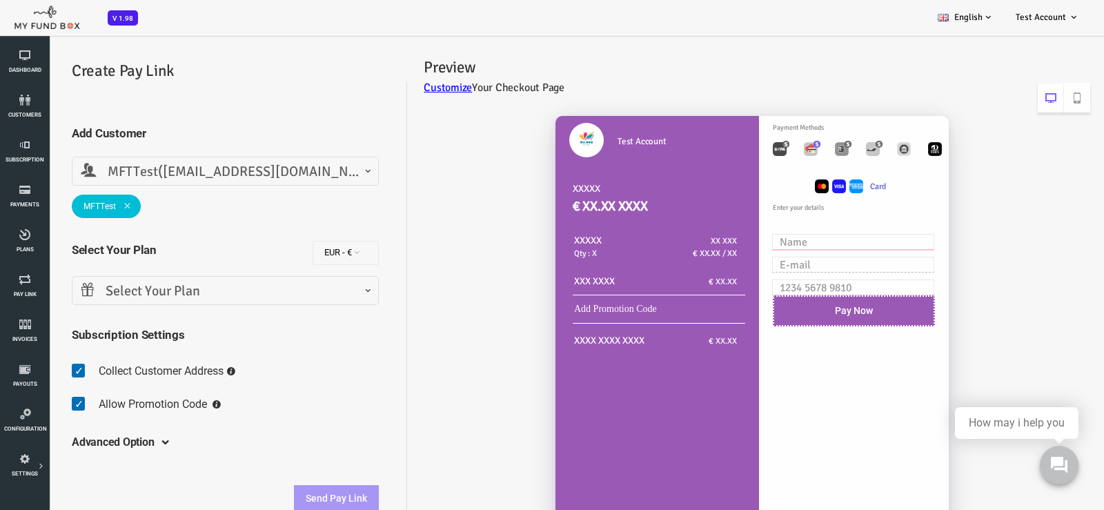
click at [784, 240] on input "text" at bounding box center [809, 242] width 162 height 16
click at [742, 149] on label "Toolbar with button groups" at bounding box center [736, 148] width 28 height 31
radio input "true"
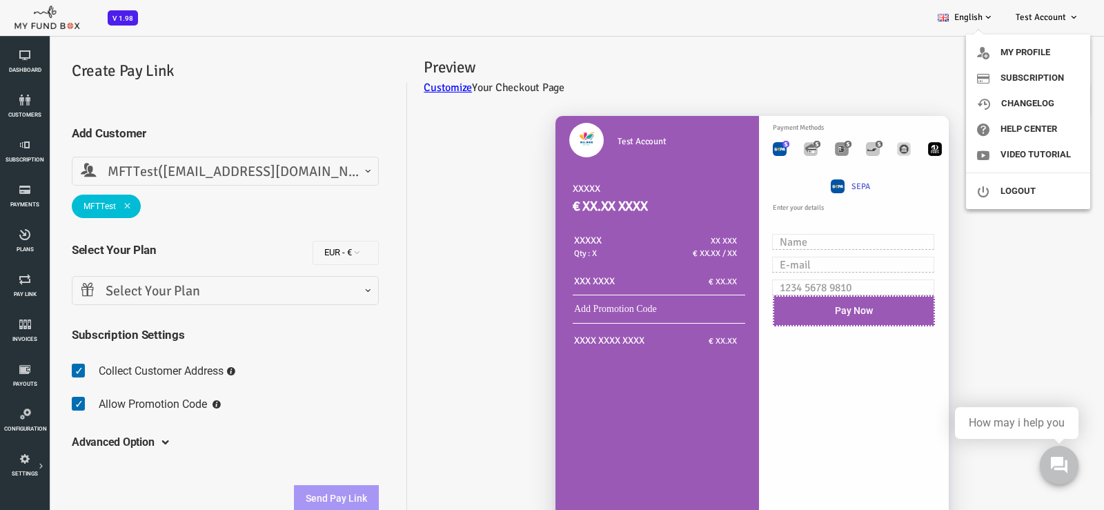
click at [1041, 13] on span "Test Account" at bounding box center [1041, 17] width 50 height 11
click at [979, 190] on div "Test Account XXXXX € XX.XX XXXX XXXXX Qty : X XX XXX € XX.XX / XX XXX XXXX € XX…" at bounding box center [704, 345] width 683 height 487
